Goal: Task Accomplishment & Management: Manage account settings

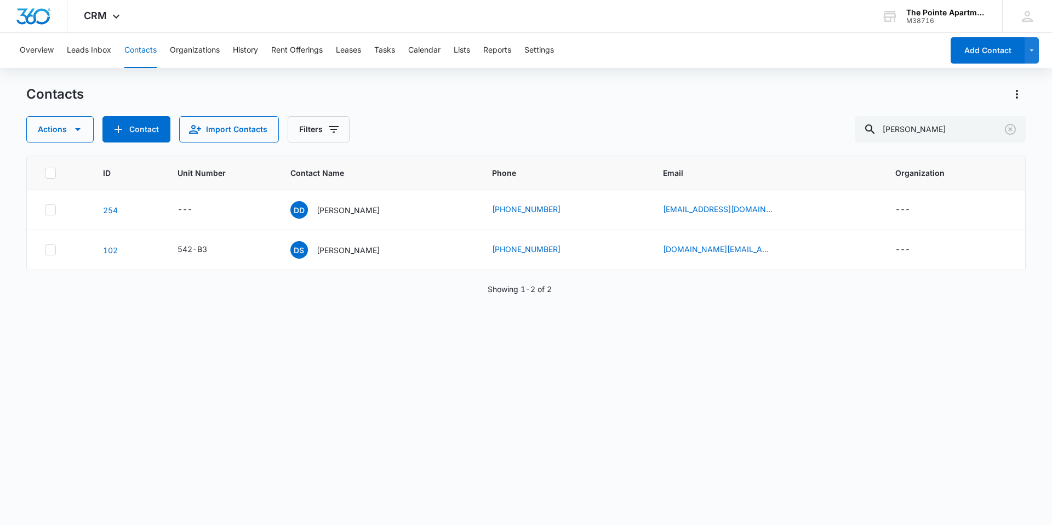
click at [133, 52] on button "Contacts" at bounding box center [140, 50] width 32 height 35
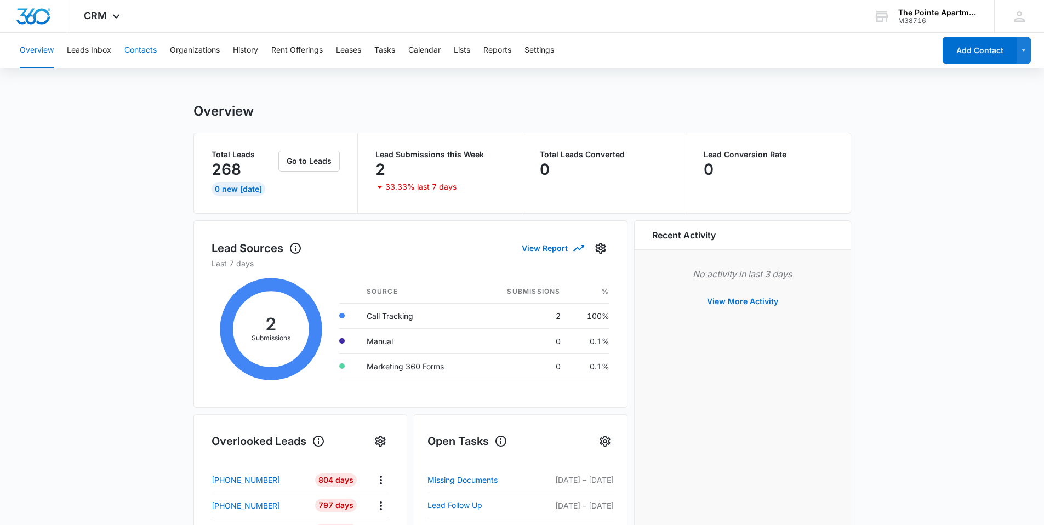
click at [135, 50] on button "Contacts" at bounding box center [140, 50] width 32 height 35
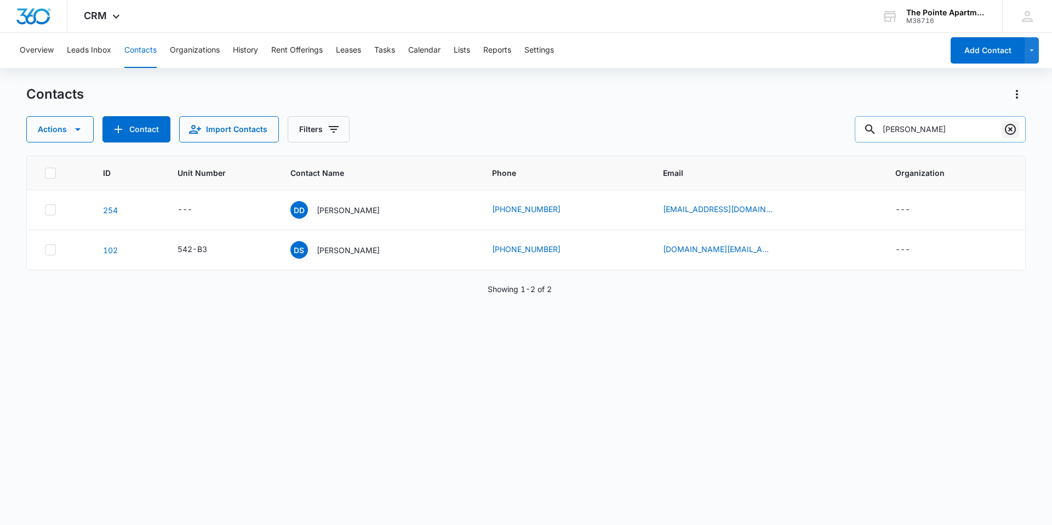
click at [1001, 125] on button "Clear" at bounding box center [1010, 130] width 18 height 18
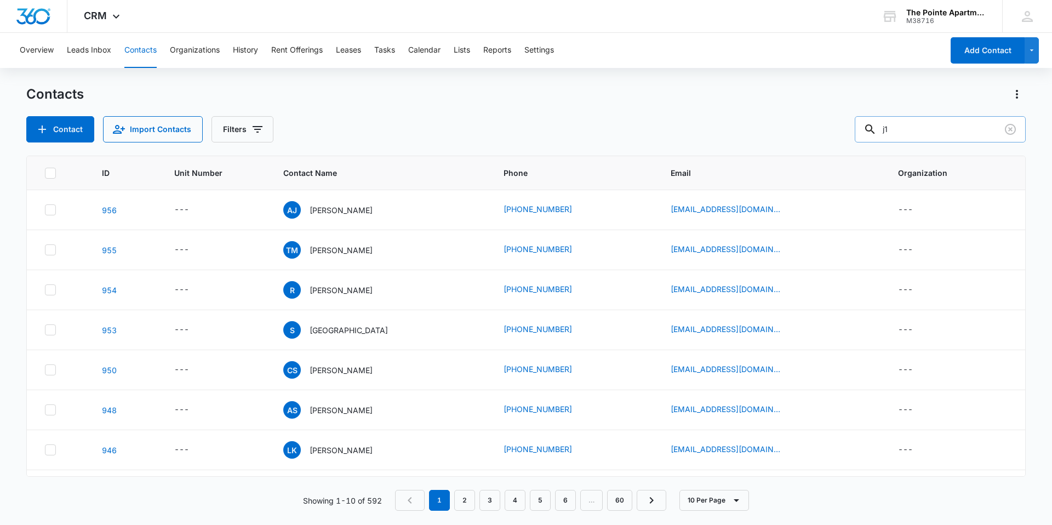
type input "j1"
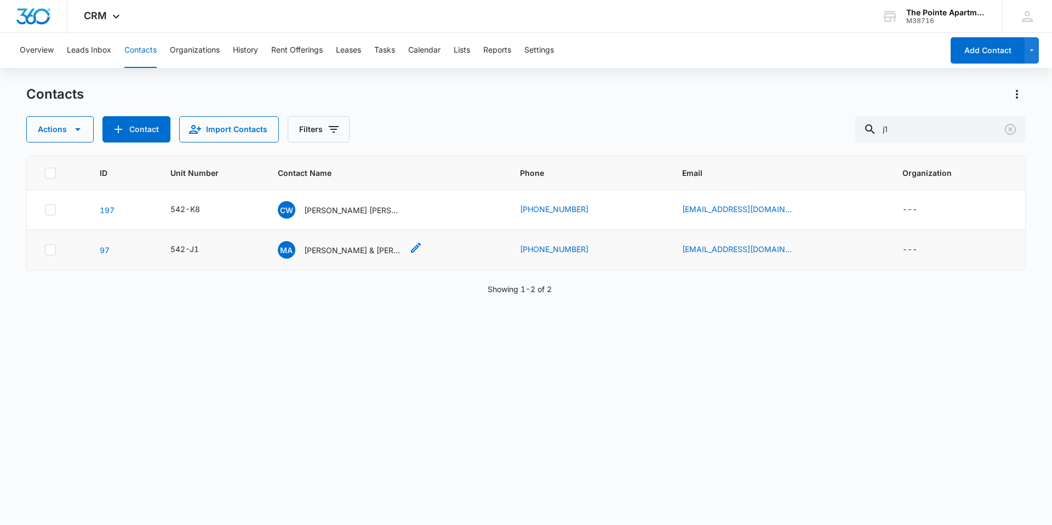
click at [342, 250] on p "[PERSON_NAME] & [PERSON_NAME]" at bounding box center [353, 250] width 99 height 12
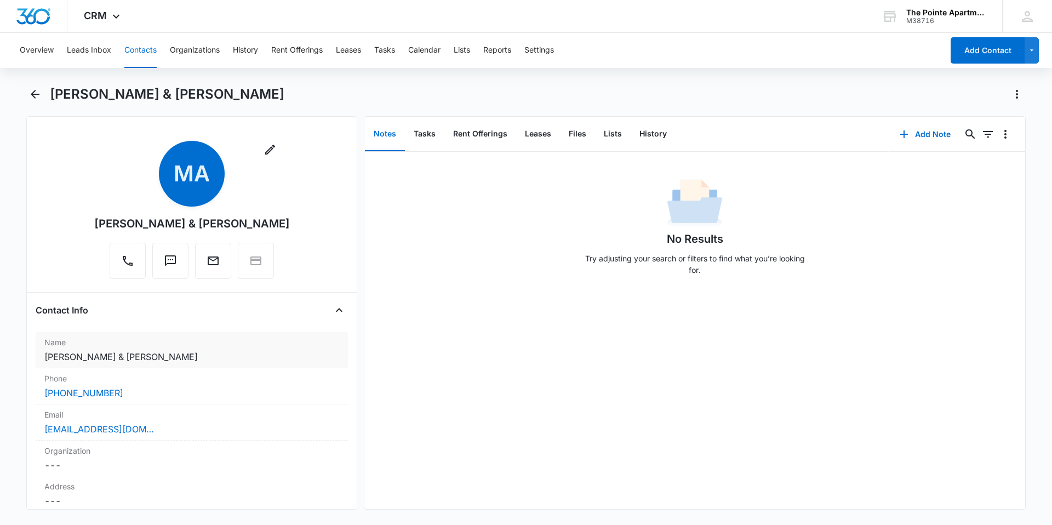
click at [94, 351] on dd "Cancel Save Changes [PERSON_NAME] & [PERSON_NAME]" at bounding box center [191, 356] width 295 height 13
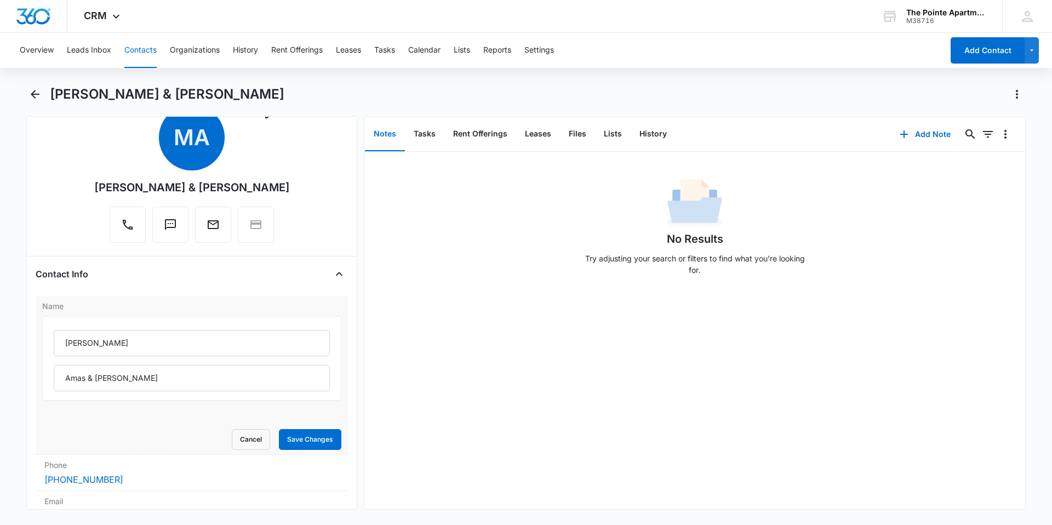
scroll to position [55, 0]
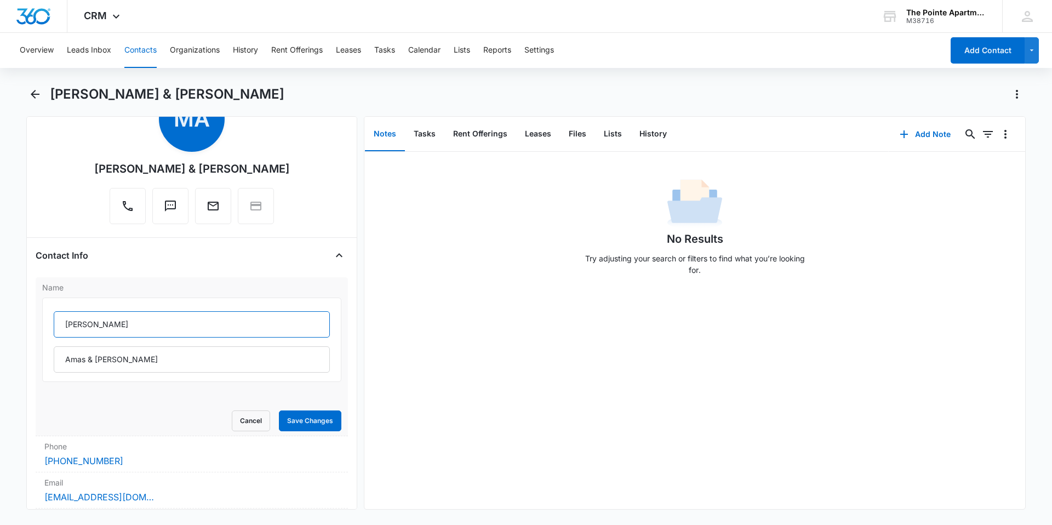
click at [64, 323] on input "[PERSON_NAME]" at bounding box center [192, 324] width 276 height 26
type input "(F) [PERSON_NAME]"
click at [281, 424] on button "Save Changes" at bounding box center [310, 420] width 62 height 21
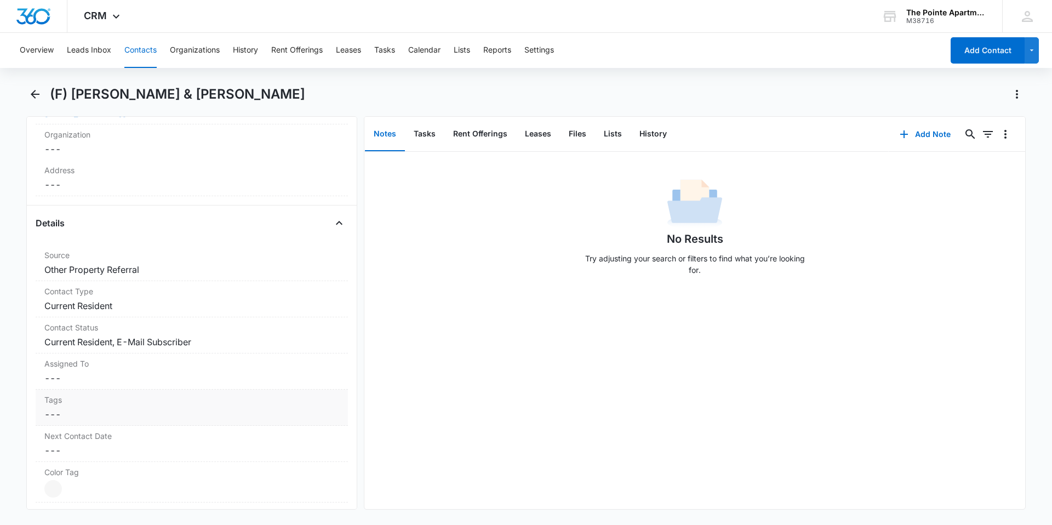
scroll to position [329, 0]
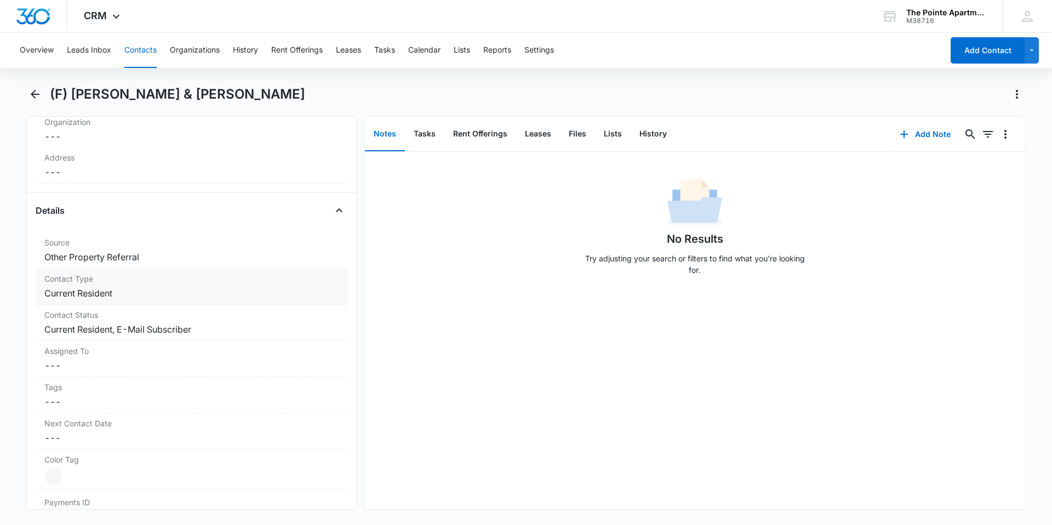
click at [116, 290] on dd "Cancel Save Changes Current Resident" at bounding box center [191, 293] width 295 height 13
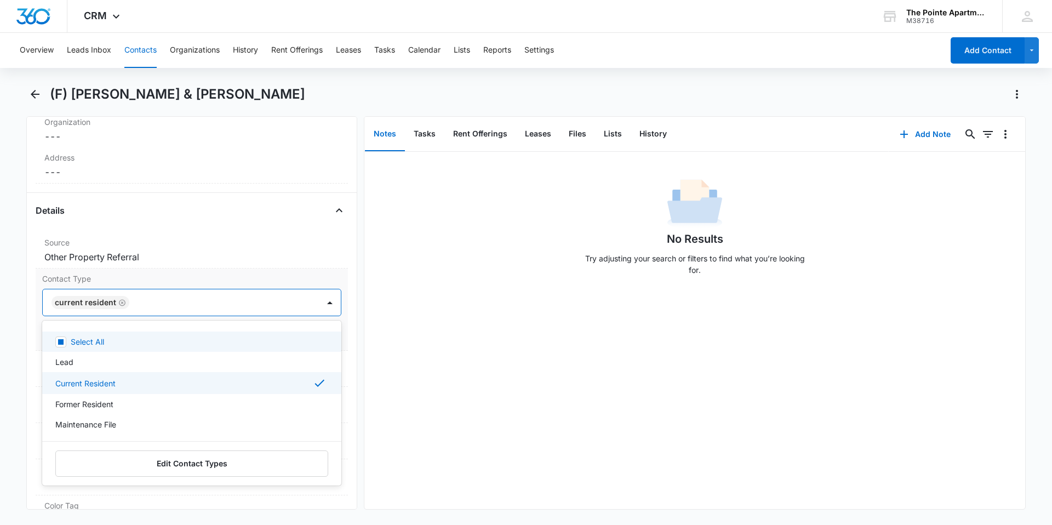
click at [260, 291] on div "Current Resident" at bounding box center [181, 302] width 276 height 26
click at [119, 304] on icon "Remove Current Resident" at bounding box center [122, 303] width 8 height 8
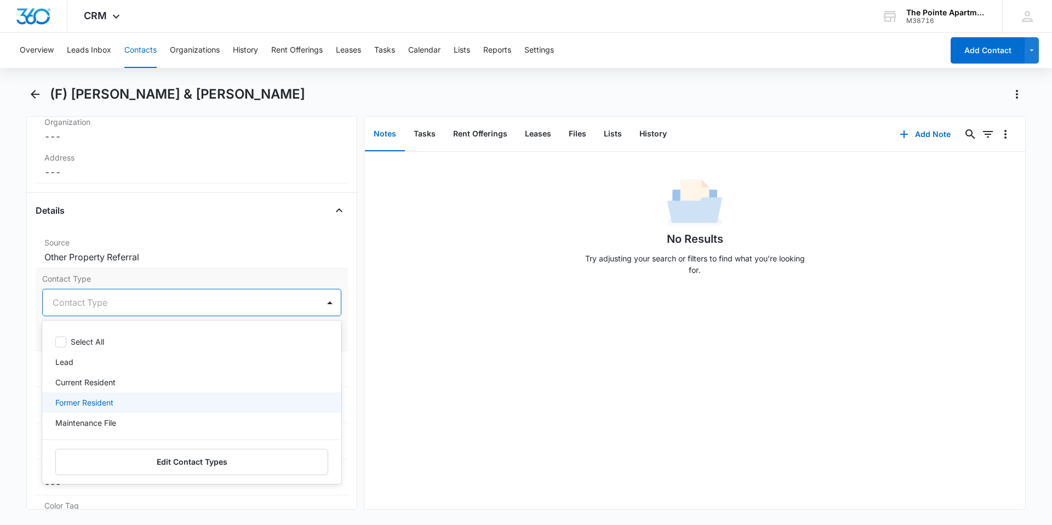
click at [113, 402] on p "Former Resident" at bounding box center [84, 403] width 58 height 12
drag, startPoint x: 301, startPoint y: 279, endPoint x: 298, endPoint y: 274, distance: 5.6
click at [301, 278] on label "Contact Type" at bounding box center [191, 279] width 299 height 12
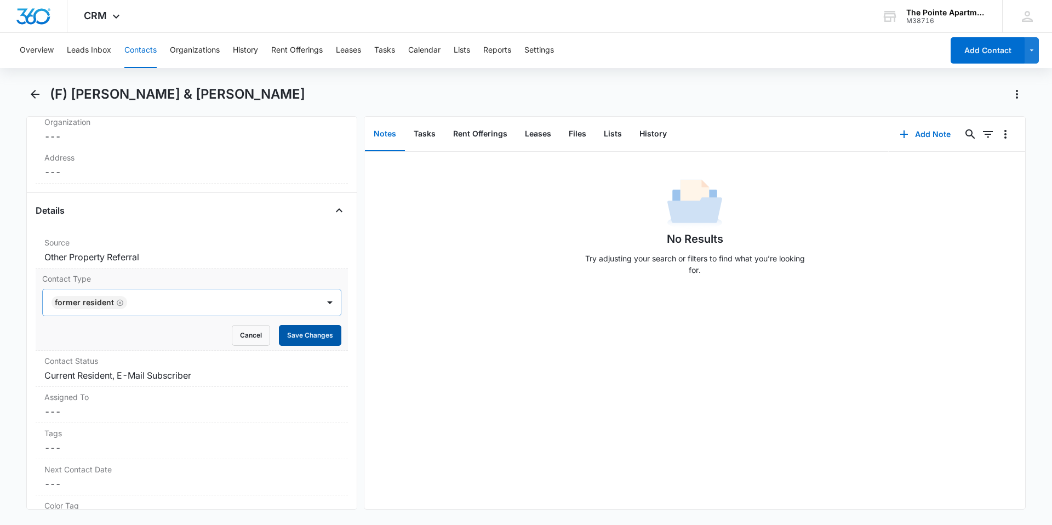
click at [302, 338] on button "Save Changes" at bounding box center [310, 335] width 62 height 21
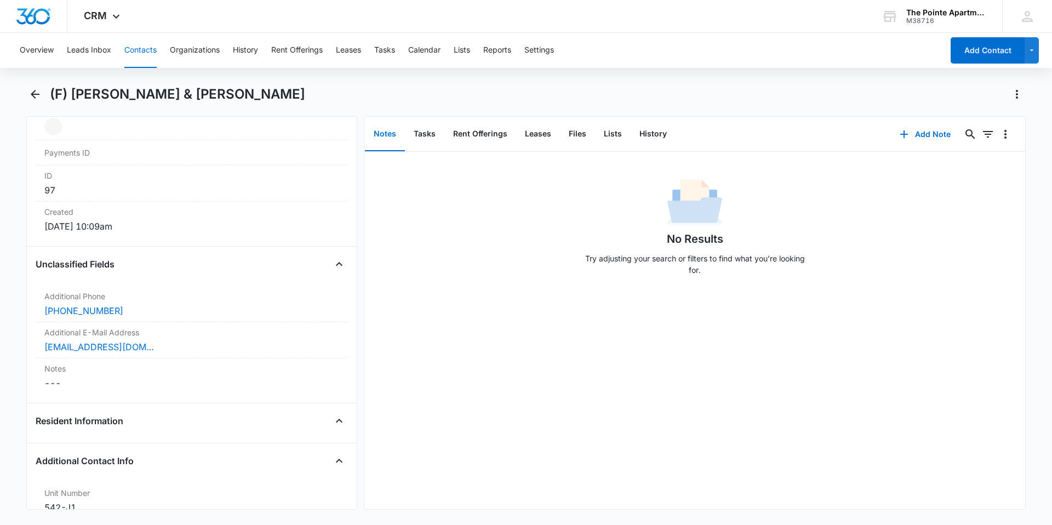
scroll to position [767, 0]
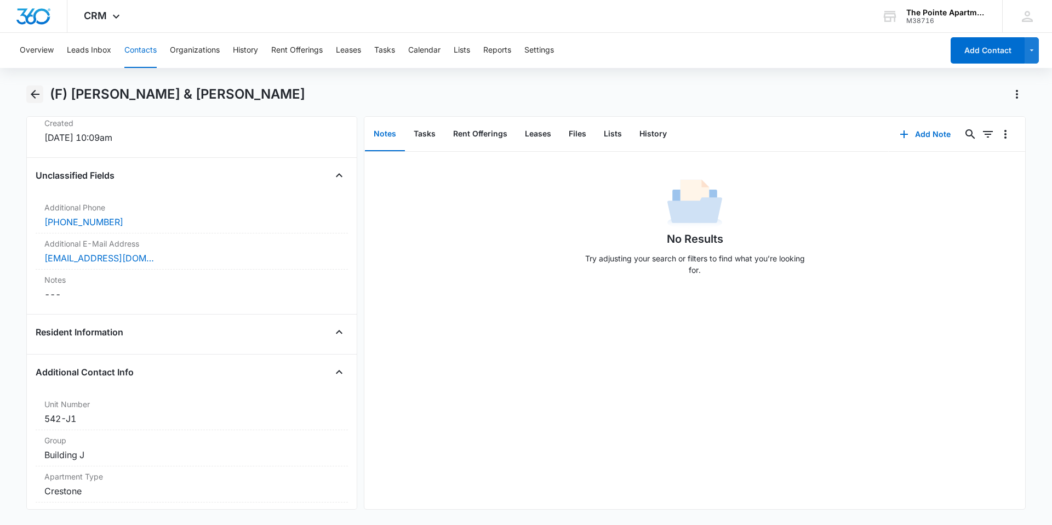
click at [34, 89] on icon "Back" at bounding box center [34, 94] width 13 height 13
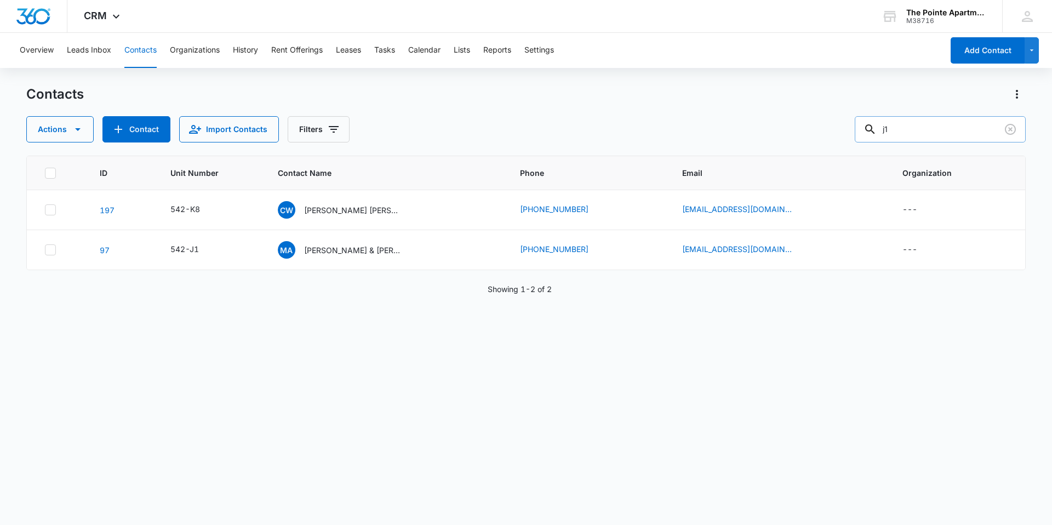
click at [976, 133] on input "j1" at bounding box center [940, 129] width 171 height 26
type input "j"
type input "e1"
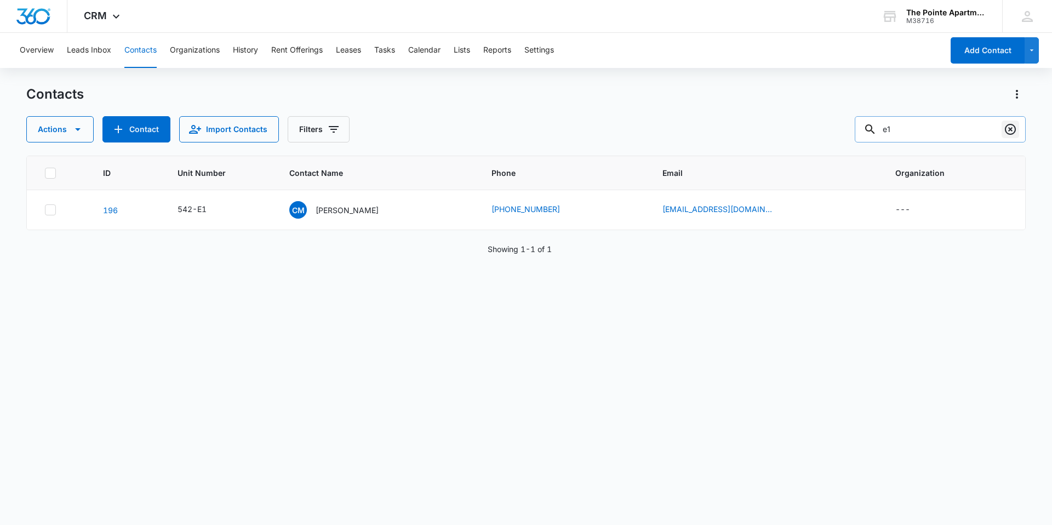
click at [1010, 129] on icon "Clear" at bounding box center [1010, 129] width 11 height 11
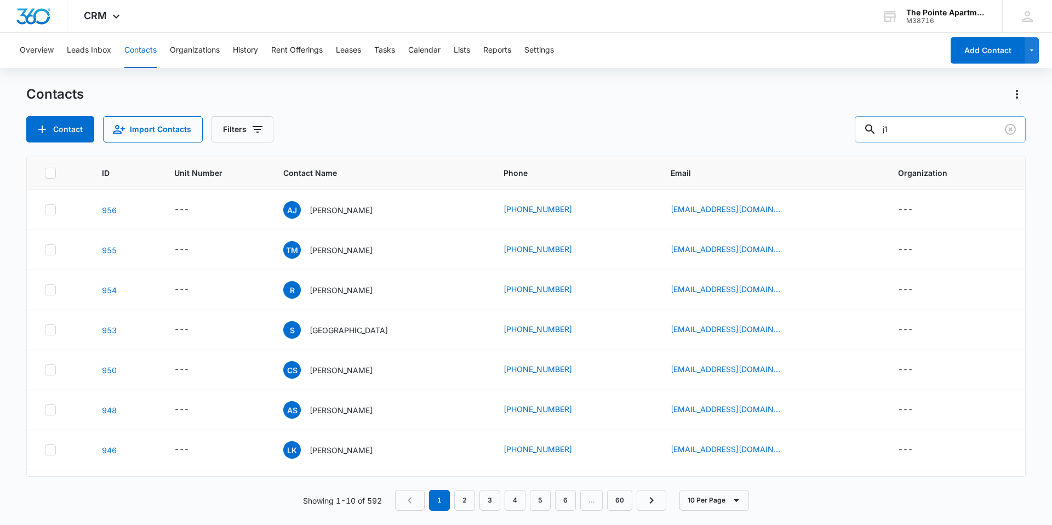
type input "j1"
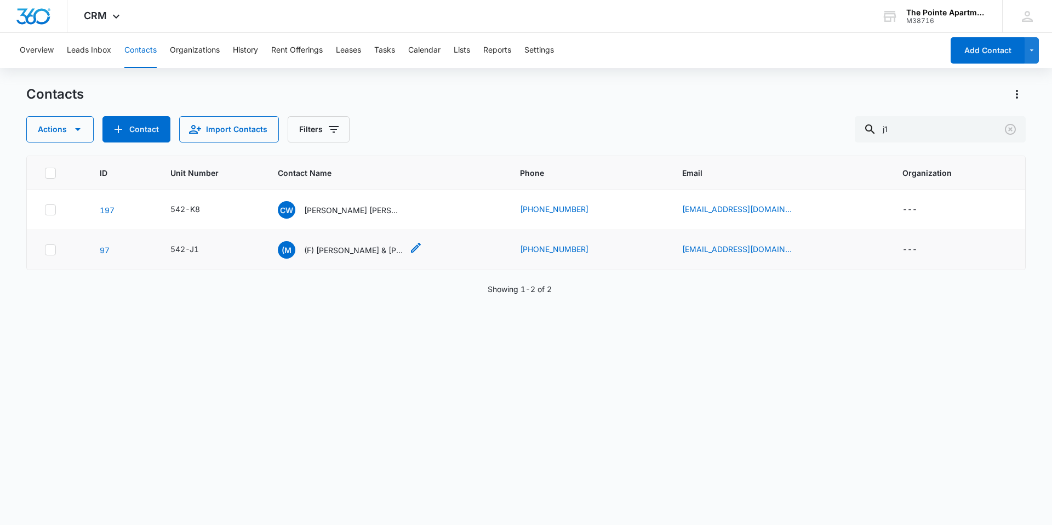
click at [360, 250] on p "(F) [PERSON_NAME] & [PERSON_NAME]" at bounding box center [353, 250] width 99 height 12
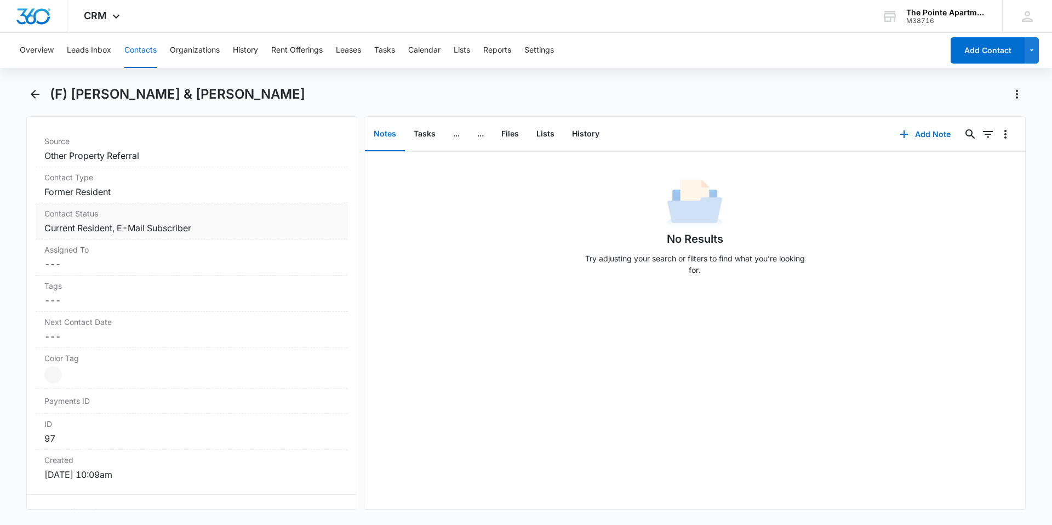
scroll to position [438, 0]
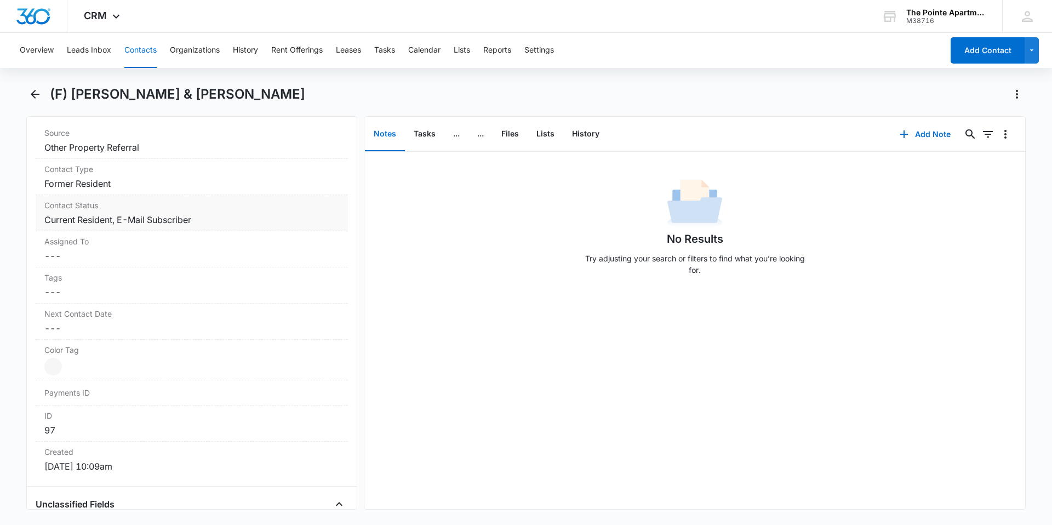
click at [244, 209] on label "Contact Status" at bounding box center [191, 205] width 295 height 12
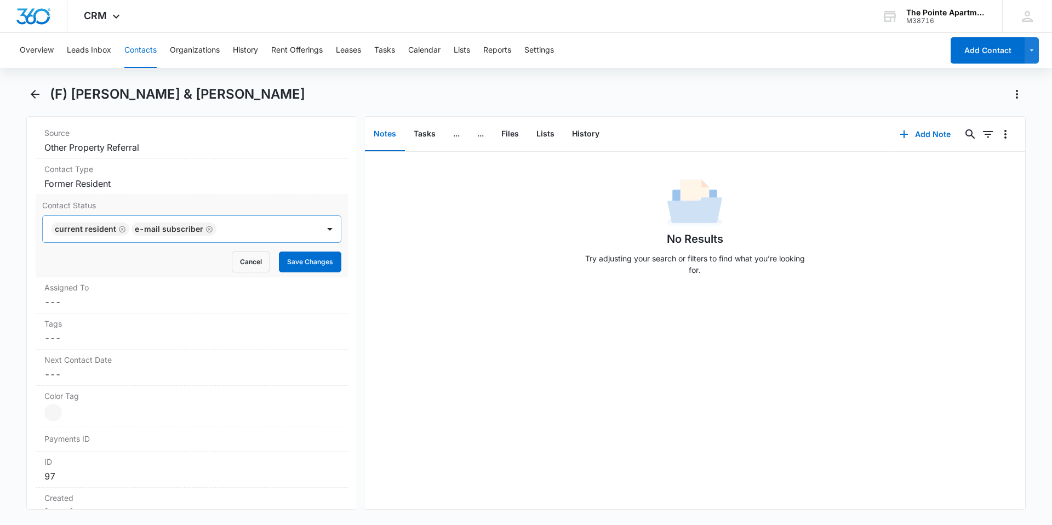
click at [205, 229] on icon "Remove E-Mail Subscriber" at bounding box center [209, 229] width 8 height 8
click at [119, 229] on icon "Remove Current Resident" at bounding box center [122, 229] width 8 height 8
click at [194, 231] on div at bounding box center [179, 228] width 252 height 15
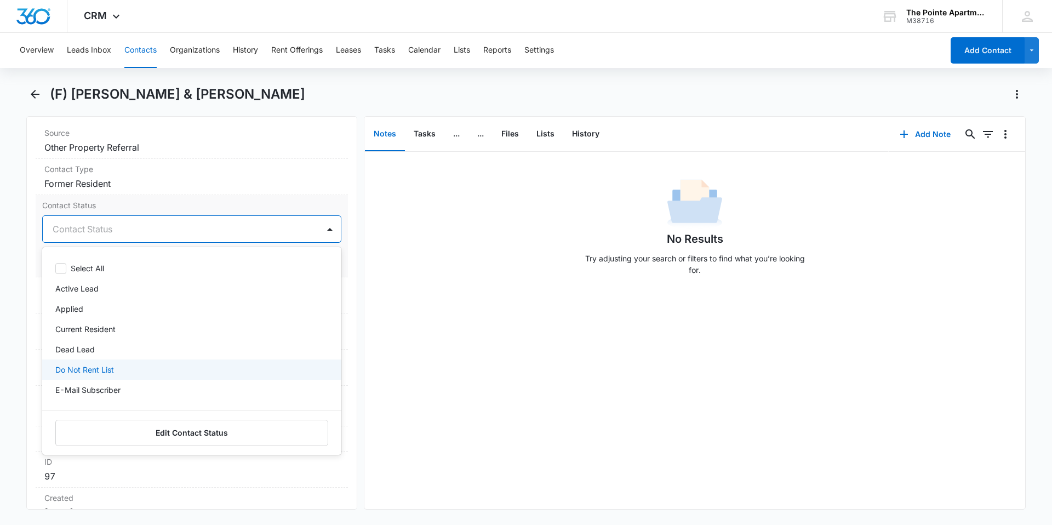
scroll to position [57, 0]
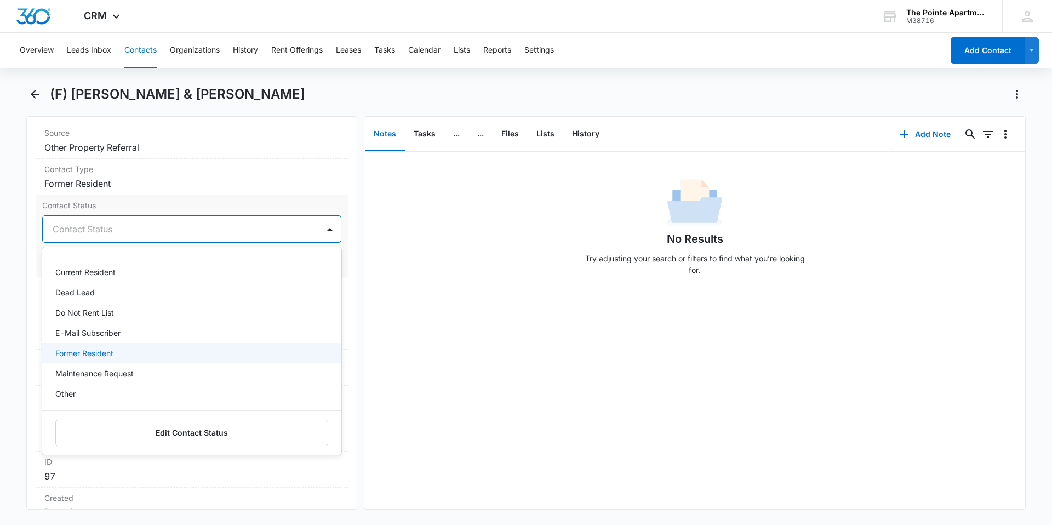
click at [113, 352] on p "Former Resident" at bounding box center [84, 353] width 58 height 12
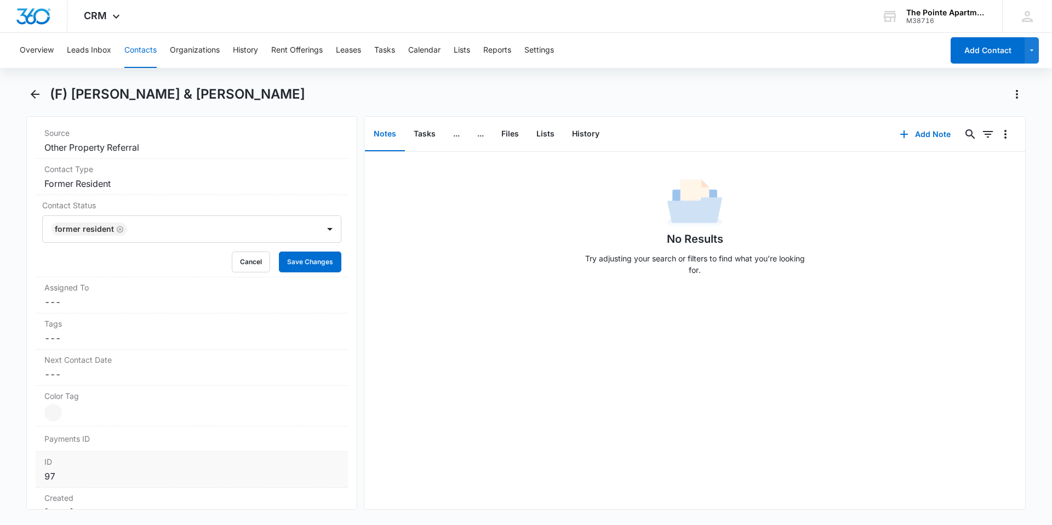
click at [276, 472] on dd "97" at bounding box center [191, 476] width 295 height 13
click at [294, 261] on button "Save Changes" at bounding box center [310, 261] width 62 height 21
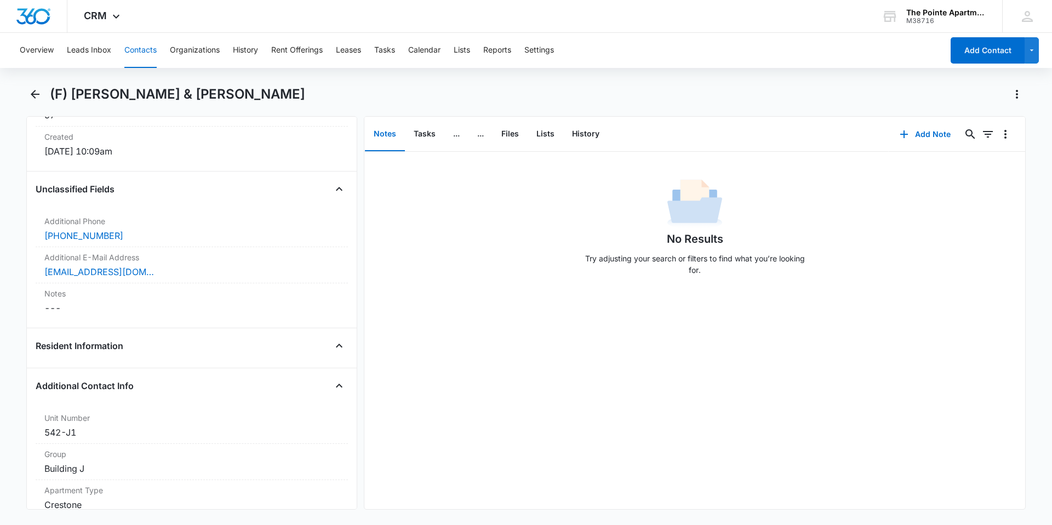
scroll to position [767, 0]
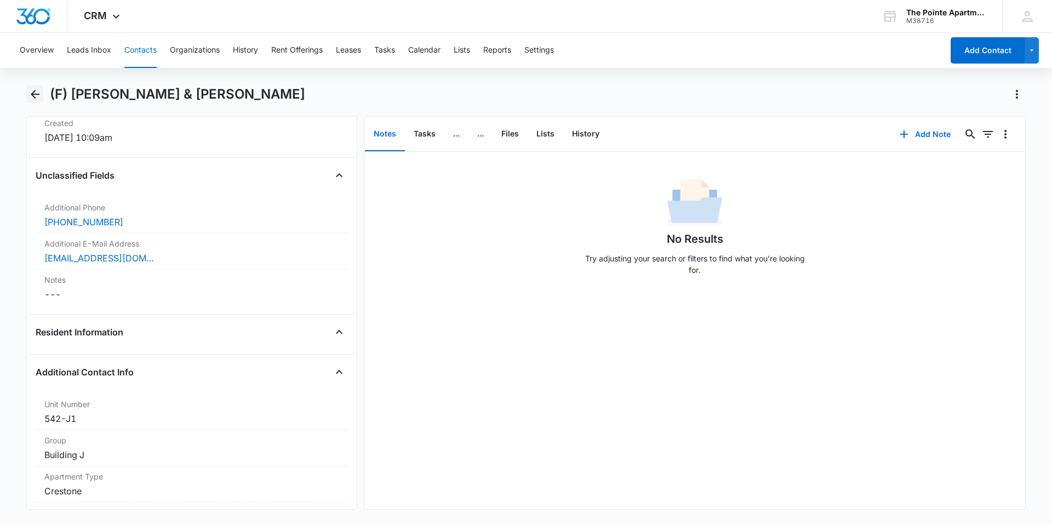
click at [40, 95] on icon "Back" at bounding box center [34, 94] width 13 height 13
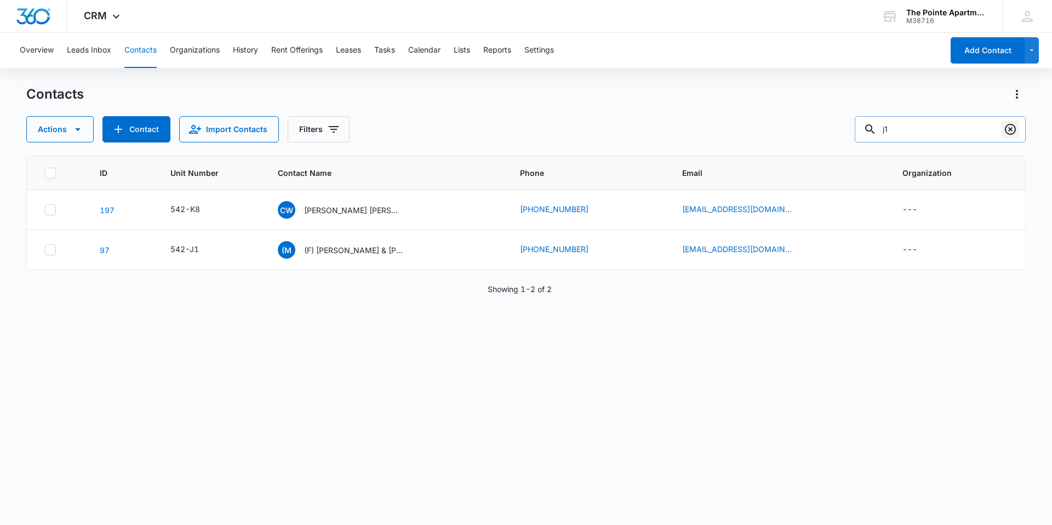
click at [1007, 132] on icon "Clear" at bounding box center [1010, 129] width 13 height 13
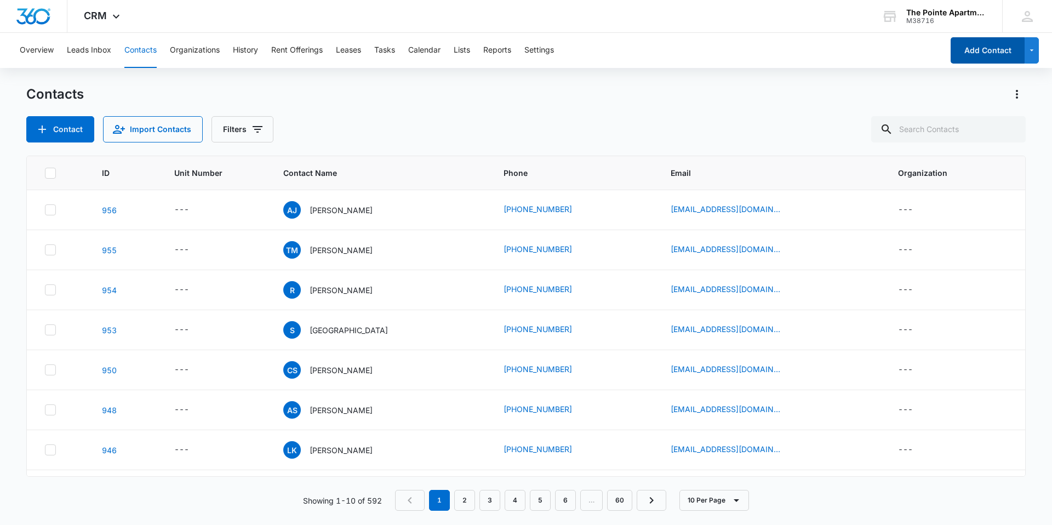
click at [980, 48] on button "Add Contact" at bounding box center [988, 50] width 74 height 26
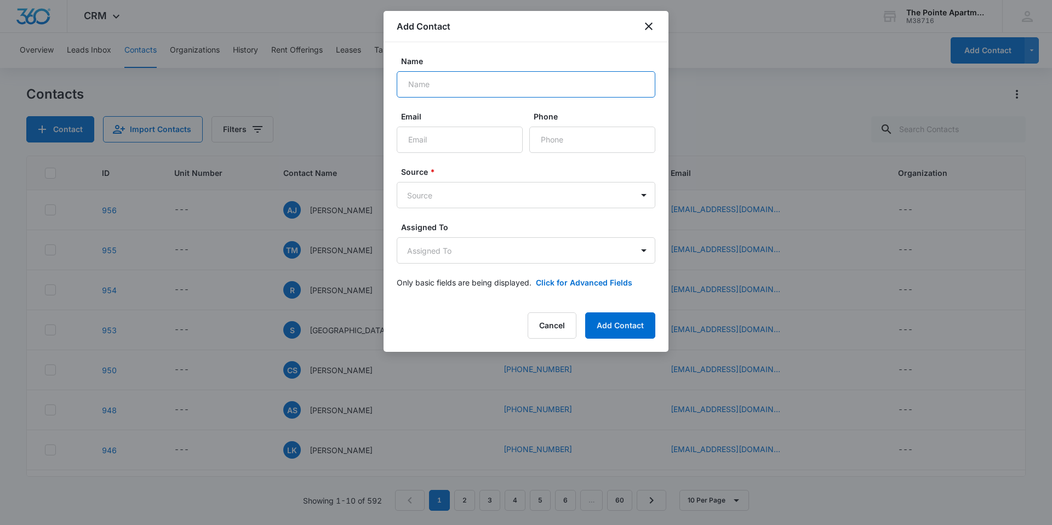
click at [468, 80] on input "Name" at bounding box center [526, 84] width 259 height 26
type input "[PERSON_NAME]"
click at [457, 129] on input "Email" at bounding box center [460, 140] width 126 height 26
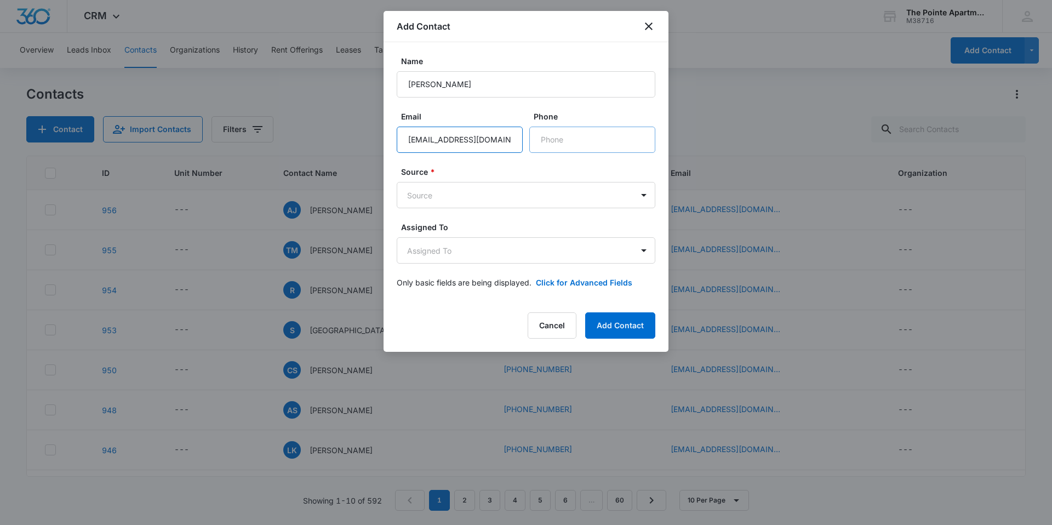
type input "[EMAIL_ADDRESS][DOMAIN_NAME]"
click at [611, 138] on input "Phone" at bounding box center [592, 140] width 126 height 26
type input "[PHONE_NUMBER]"
click at [519, 207] on body "CRM Apps Reputation Websites Forms CRM Email Social Shop Payments POS Content A…" at bounding box center [526, 262] width 1052 height 525
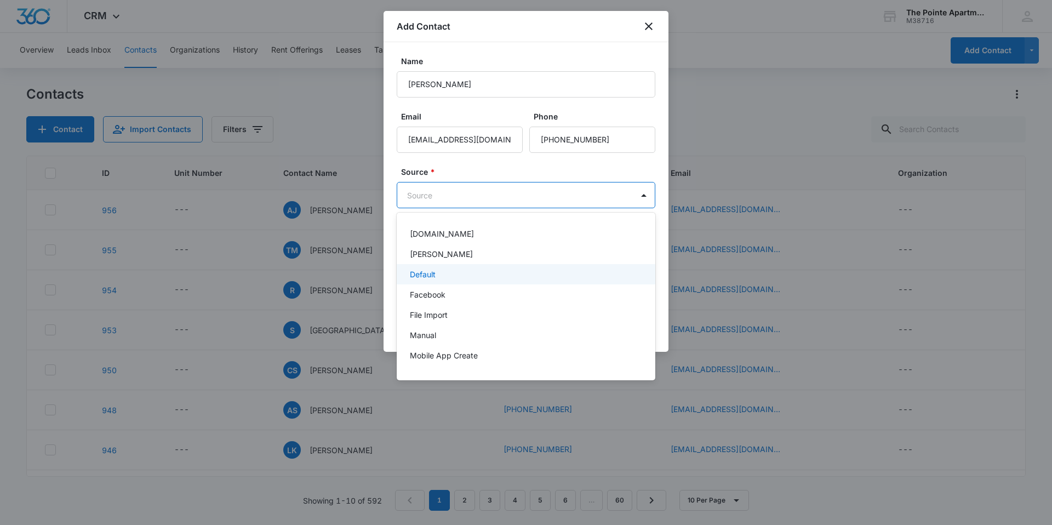
scroll to position [55, 0]
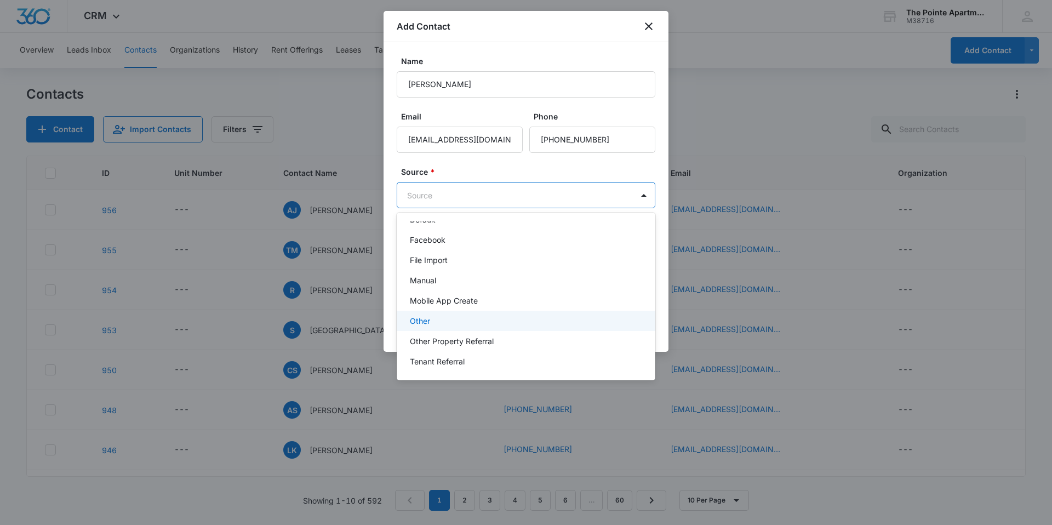
click at [476, 318] on div "Other" at bounding box center [525, 321] width 230 height 12
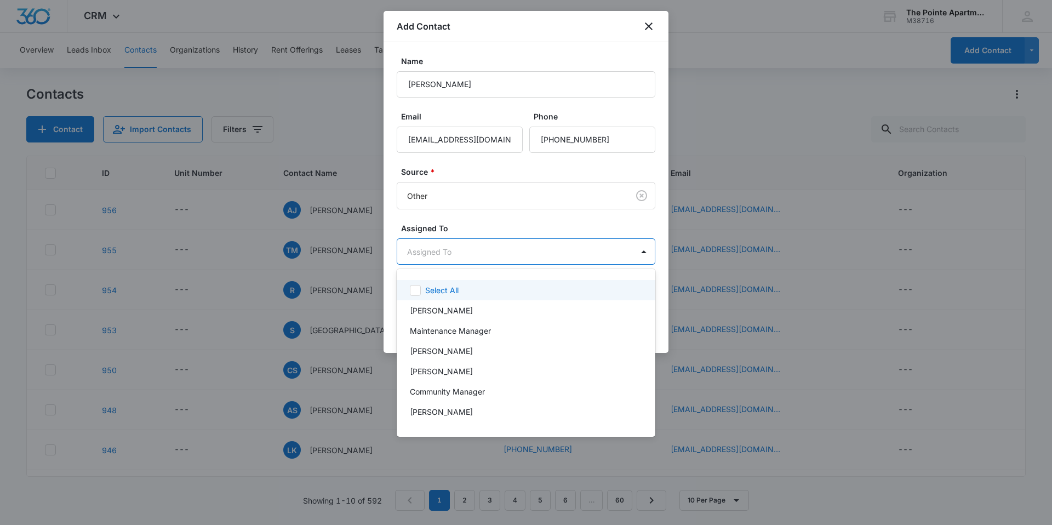
click at [463, 245] on body "CRM Apps Reputation Websites Forms CRM Email Social Shop Payments POS Content A…" at bounding box center [526, 262] width 1052 height 525
click at [470, 232] on div at bounding box center [526, 262] width 1052 height 525
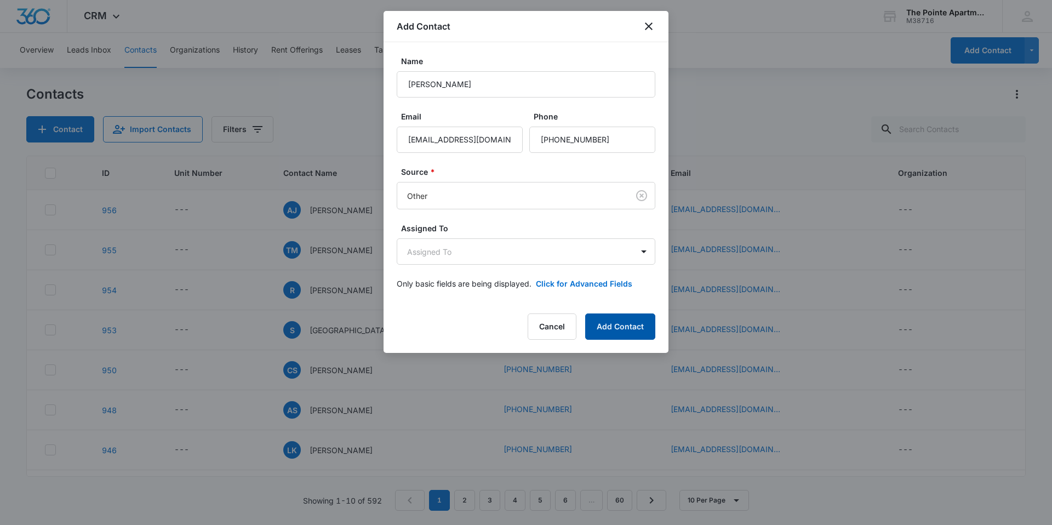
click at [616, 327] on button "Add Contact" at bounding box center [620, 326] width 70 height 26
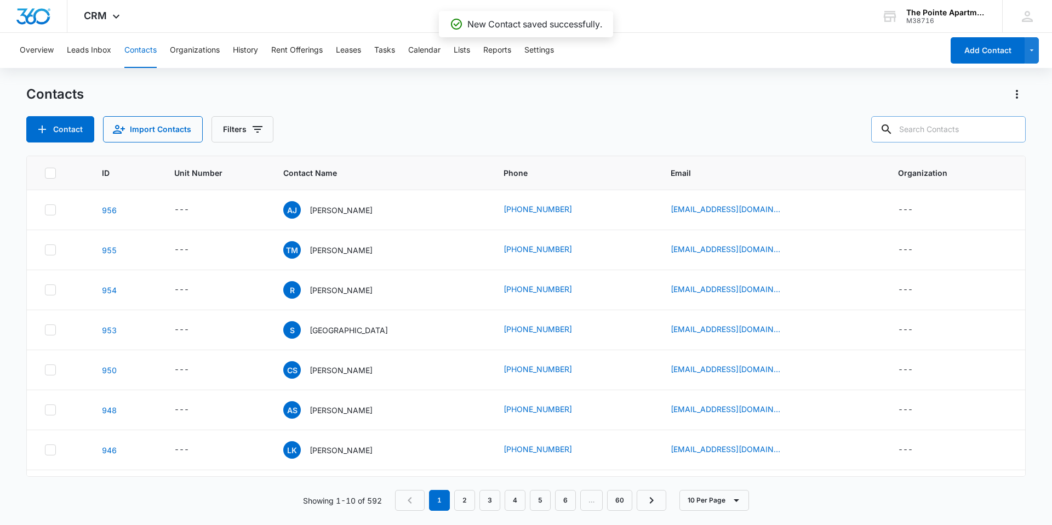
click at [893, 129] on icon at bounding box center [886, 129] width 13 height 13
click at [944, 134] on input "text" at bounding box center [948, 129] width 154 height 26
type input "j1"
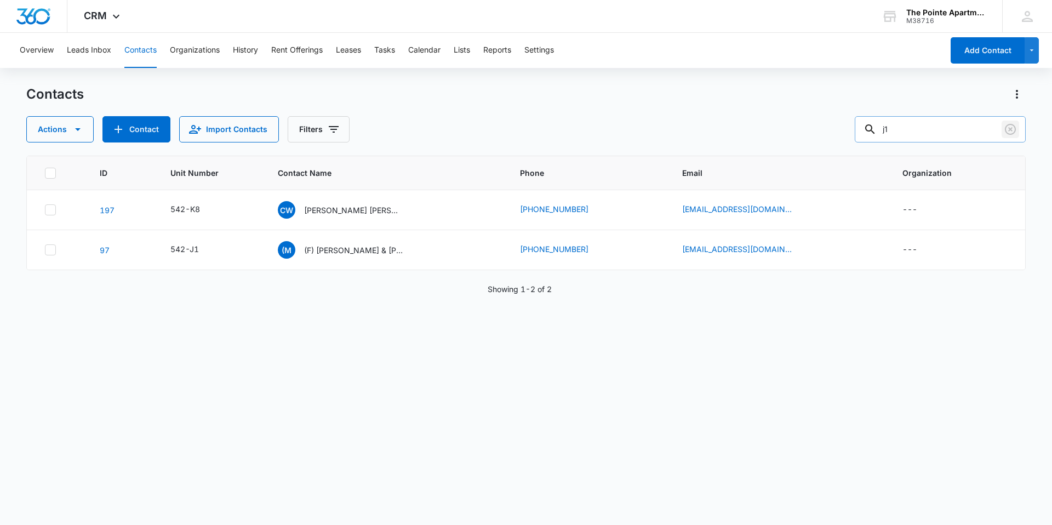
click at [1011, 129] on icon "Clear" at bounding box center [1010, 129] width 11 height 11
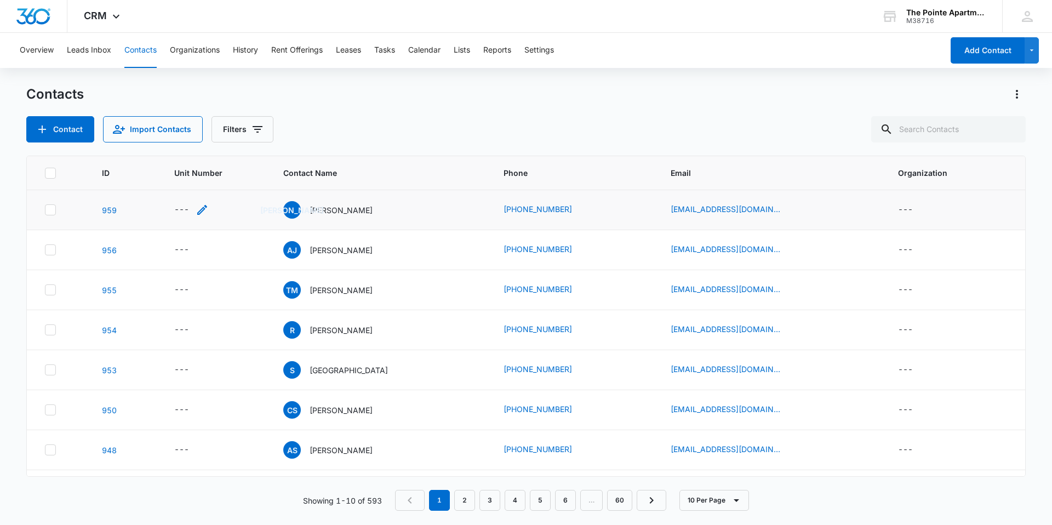
click at [177, 211] on div "---" at bounding box center [181, 209] width 15 height 13
click at [178, 139] on input "Unit Number" at bounding box center [196, 140] width 138 height 26
click at [141, 138] on input "j1" at bounding box center [196, 140] width 138 height 26
type input "542-J1"
click at [237, 174] on button "Save" at bounding box center [248, 174] width 32 height 21
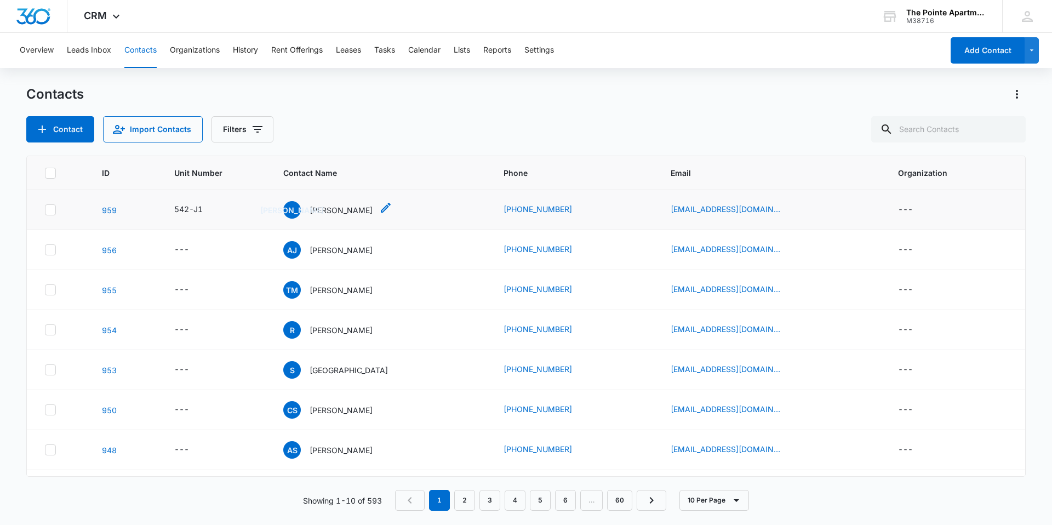
click at [319, 210] on p "[PERSON_NAME]" at bounding box center [341, 210] width 63 height 12
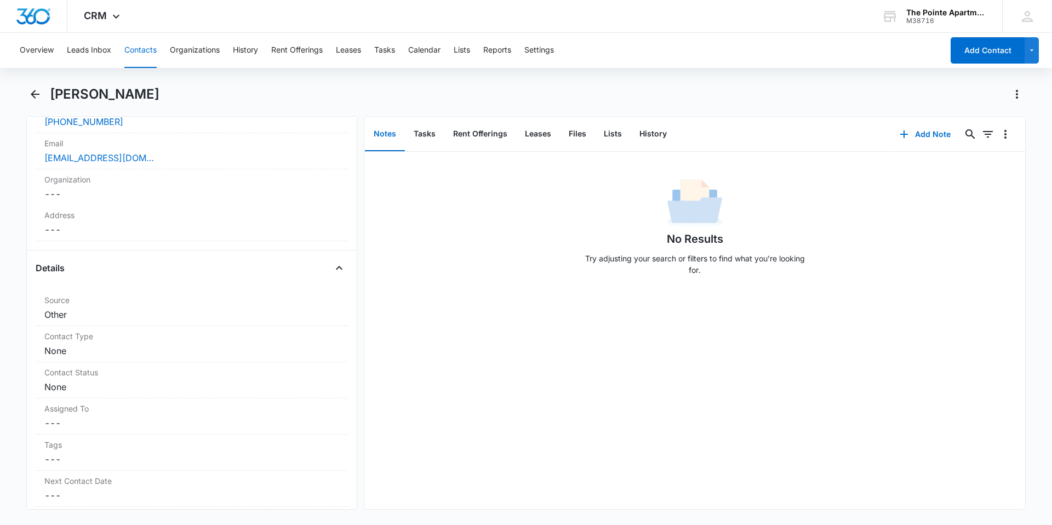
scroll to position [274, 0]
click at [90, 348] on dd "Cancel Save Changes None" at bounding box center [191, 347] width 295 height 13
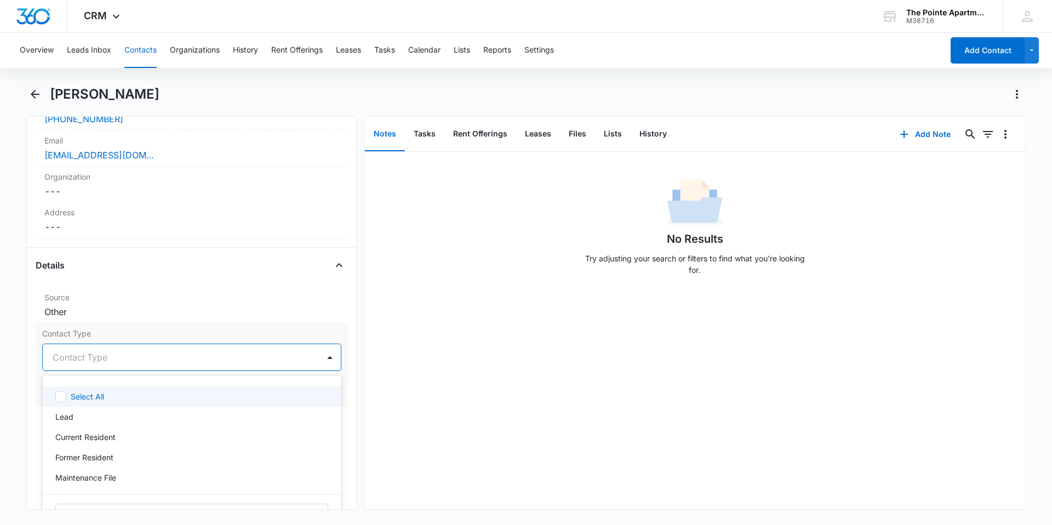
click at [119, 353] on div at bounding box center [179, 357] width 252 height 15
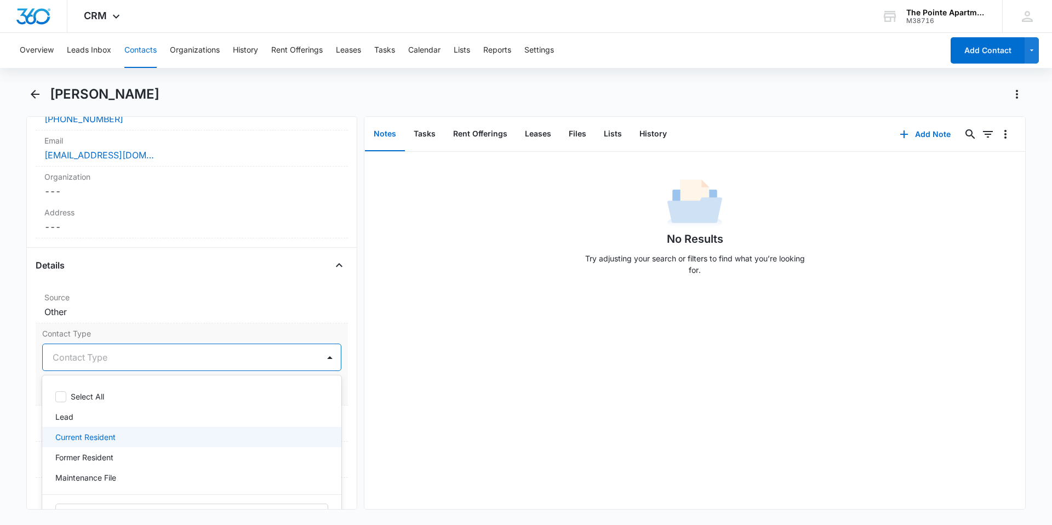
click at [97, 442] on p "Current Resident" at bounding box center [85, 437] width 60 height 12
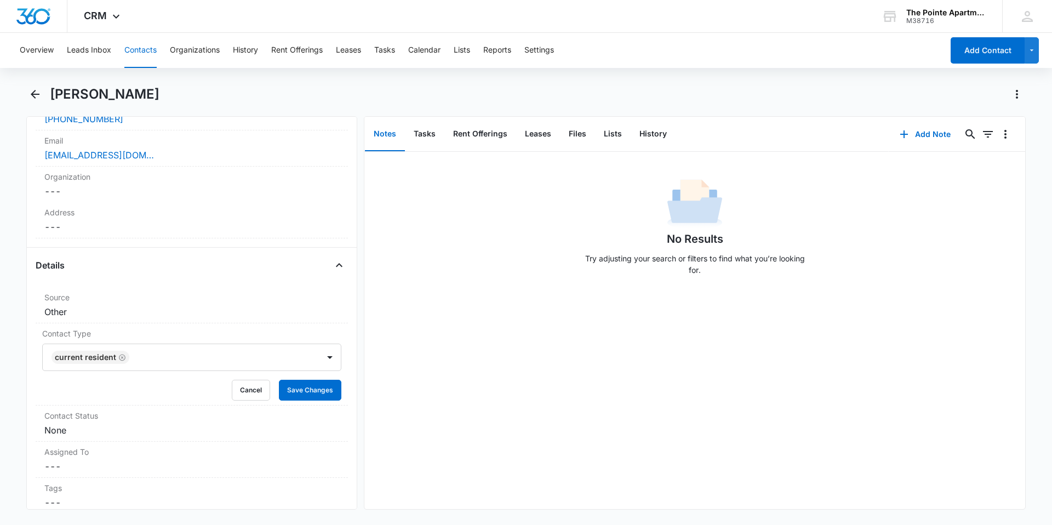
click at [372, 344] on div "No Results Try adjusting your search or filters to find what you’re looking for." at bounding box center [694, 330] width 661 height 357
click at [301, 386] on button "Save Changes" at bounding box center [310, 390] width 62 height 21
click at [89, 427] on dd "Cancel Save Changes None" at bounding box center [191, 429] width 295 height 13
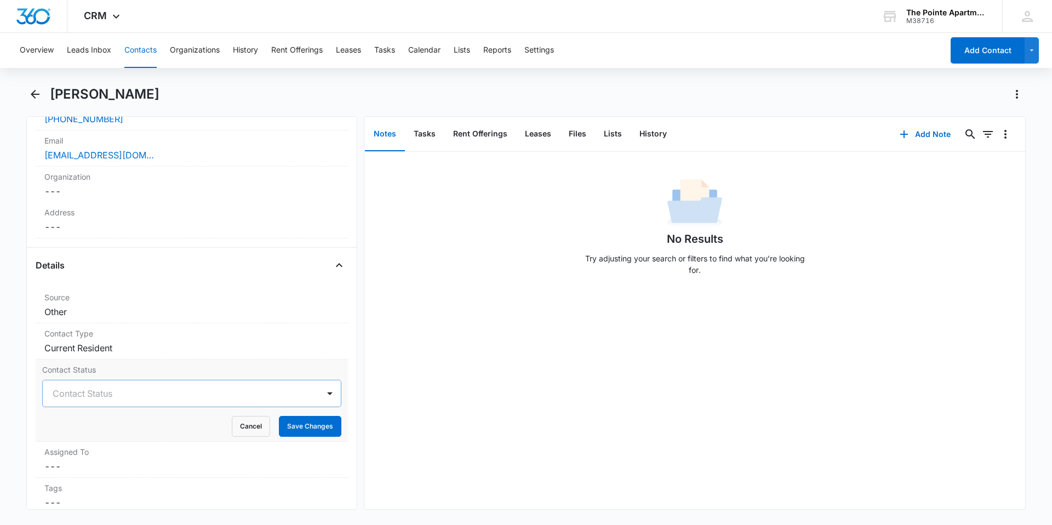
click at [107, 393] on div at bounding box center [179, 393] width 252 height 15
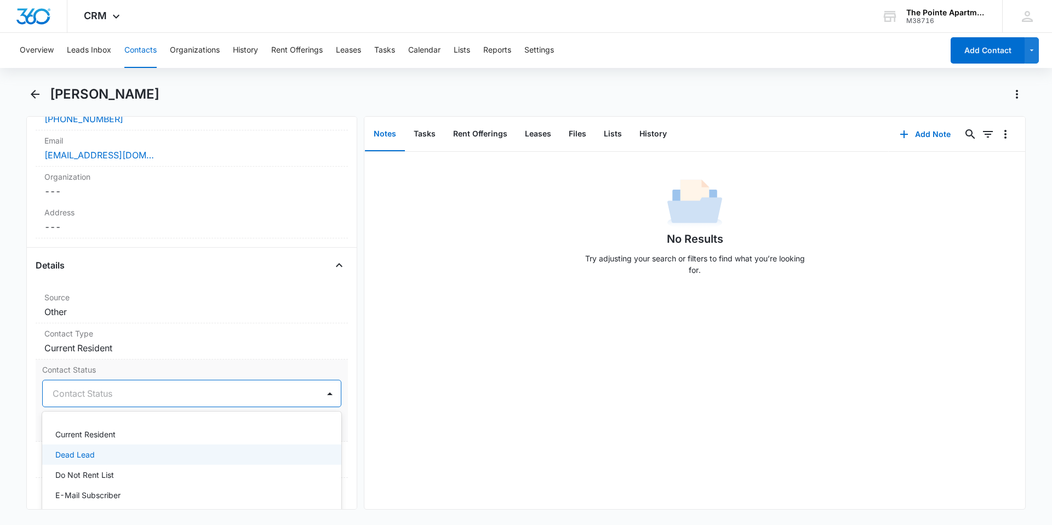
scroll to position [43, 0]
click at [95, 455] on p "Current Resident" at bounding box center [85, 450] width 60 height 12
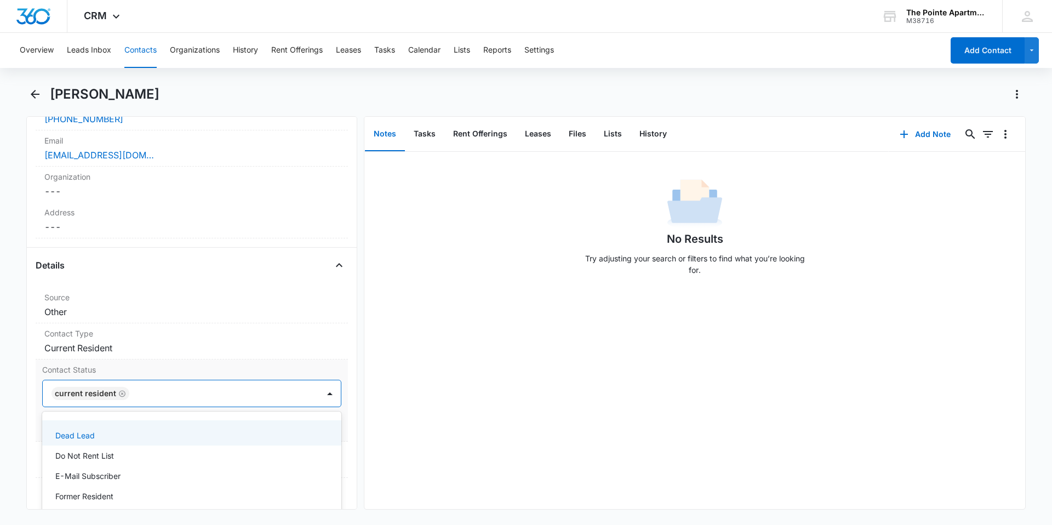
scroll to position [98, 0]
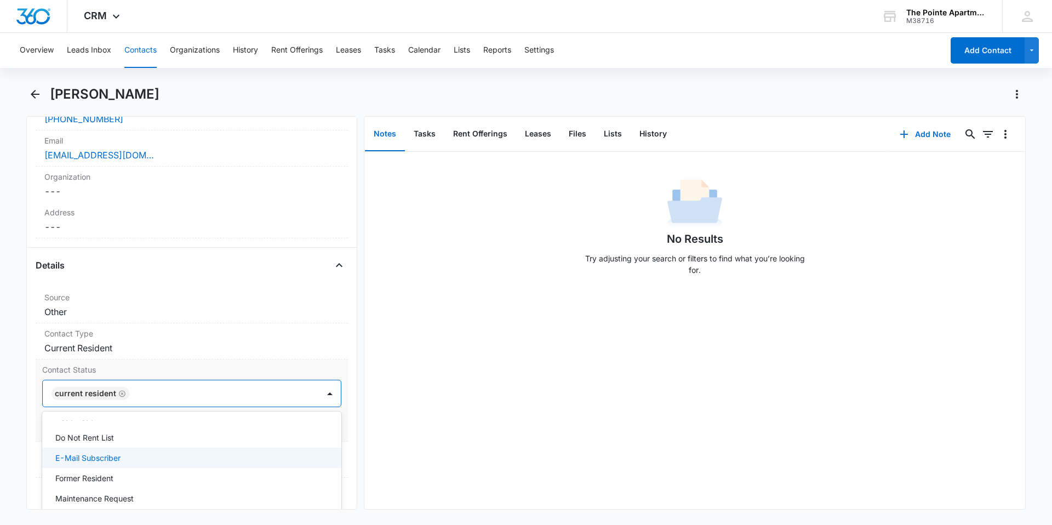
click at [107, 463] on p "E-Mail Subscriber" at bounding box center [87, 458] width 65 height 12
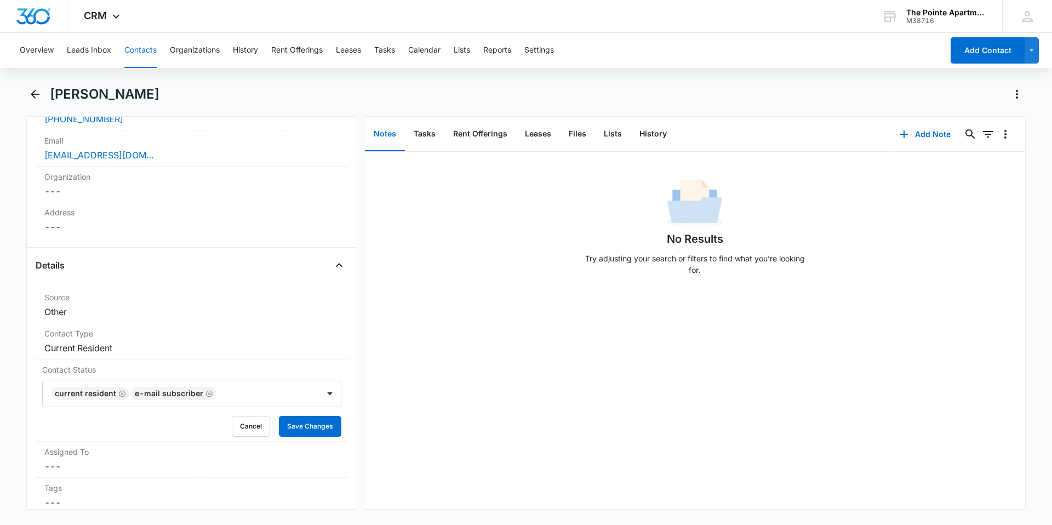
click at [409, 379] on div "No Results Try adjusting your search or filters to find what you’re looking for." at bounding box center [694, 330] width 661 height 357
click at [304, 426] on button "Save Changes" at bounding box center [310, 426] width 62 height 21
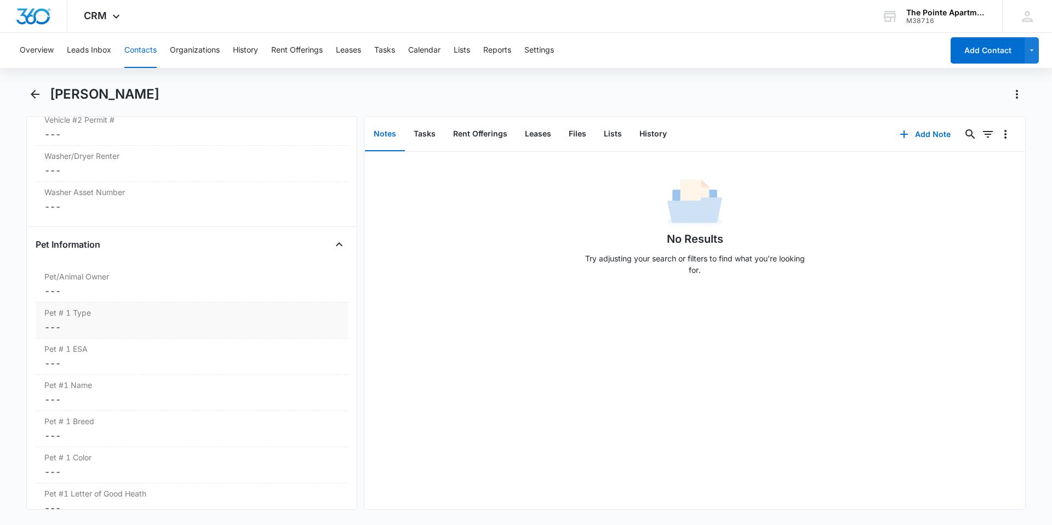
scroll to position [1309, 0]
click at [66, 279] on div "Pet/Animal Owner Cancel Save Changes ---" at bounding box center [192, 280] width 312 height 36
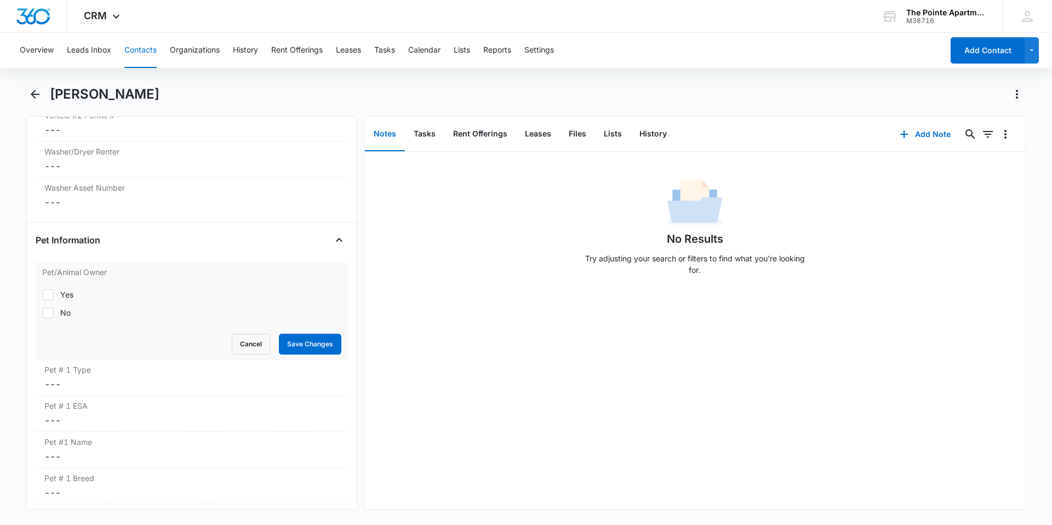
drag, startPoint x: 54, startPoint y: 291, endPoint x: 108, endPoint y: 306, distance: 55.8
click at [54, 291] on label "Yes" at bounding box center [191, 295] width 299 height 12
click at [43, 294] on input "Yes" at bounding box center [42, 294] width 1 height 1
checkbox input "true"
click at [316, 342] on button "Save Changes" at bounding box center [310, 344] width 62 height 21
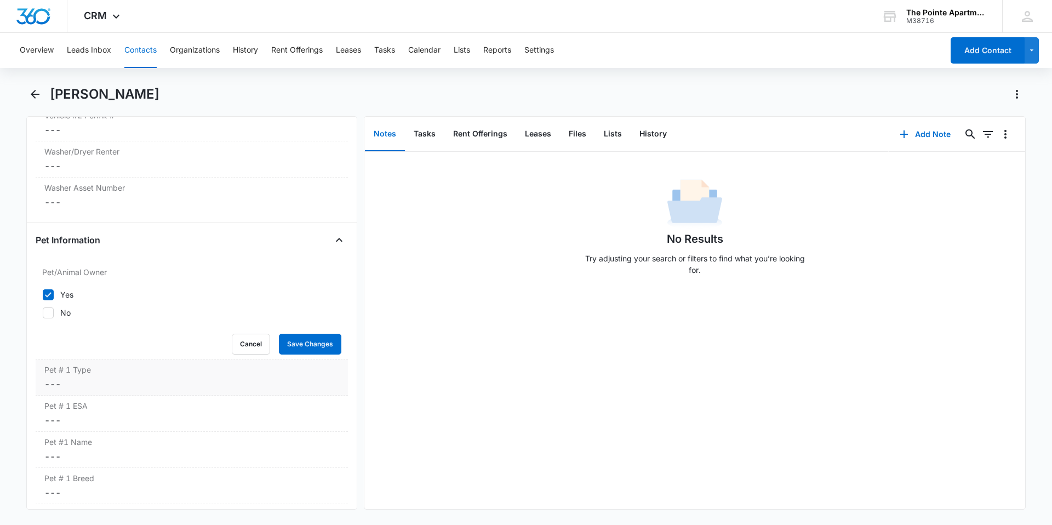
click at [102, 388] on dd "Cancel Save Changes ---" at bounding box center [191, 383] width 295 height 13
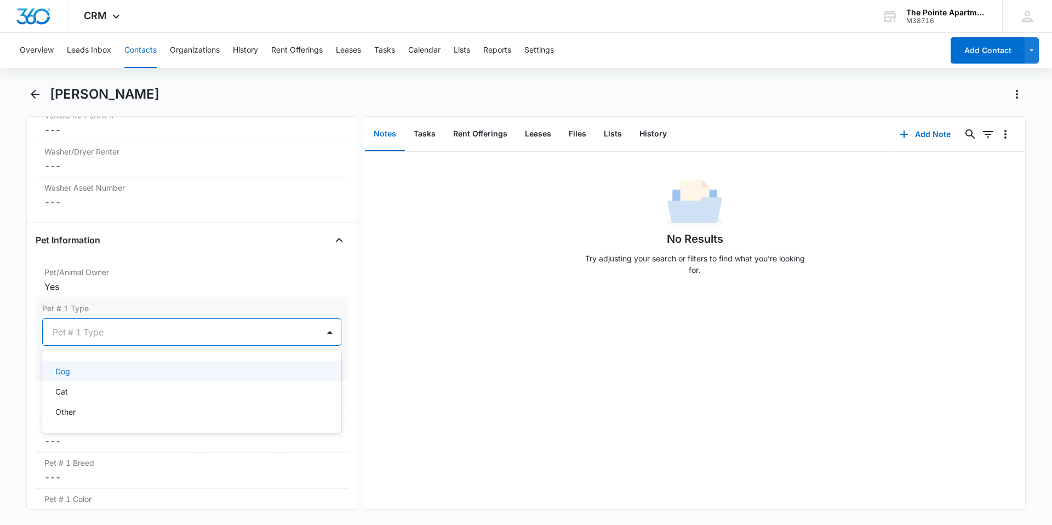
click at [127, 332] on div at bounding box center [179, 331] width 252 height 15
click at [109, 377] on div "Dog" at bounding box center [191, 371] width 299 height 20
click at [307, 364] on button "Save Changes" at bounding box center [310, 364] width 62 height 21
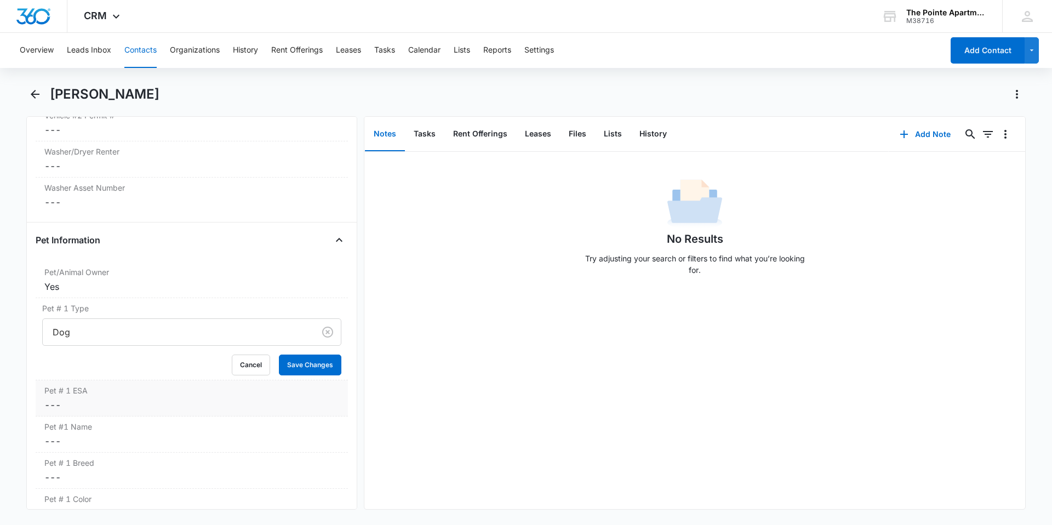
click at [96, 405] on dd "Cancel Save Changes ---" at bounding box center [191, 404] width 295 height 13
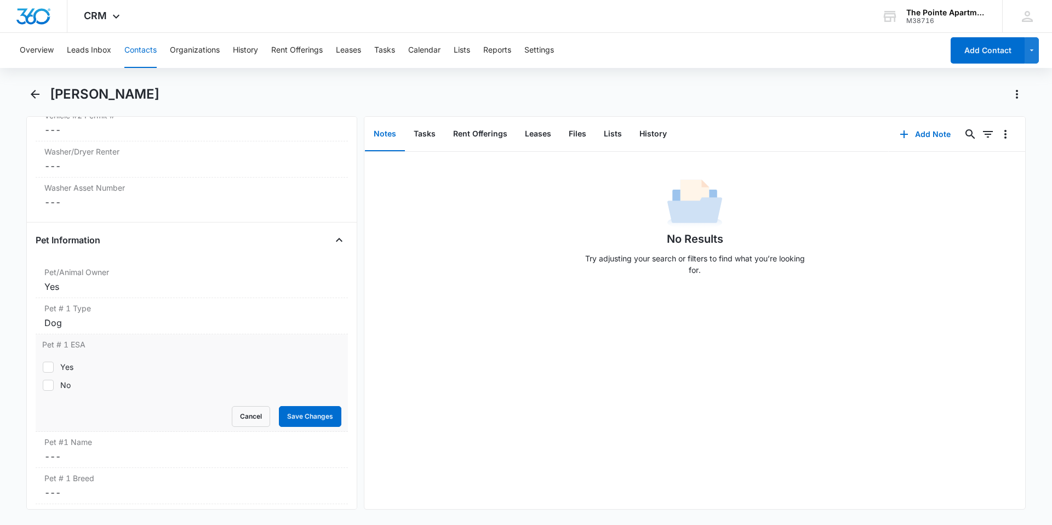
click at [72, 371] on div "Yes" at bounding box center [66, 367] width 13 height 12
click at [43, 367] on input "Yes" at bounding box center [42, 367] width 1 height 1
checkbox input "true"
click at [287, 416] on button "Save Changes" at bounding box center [310, 416] width 62 height 21
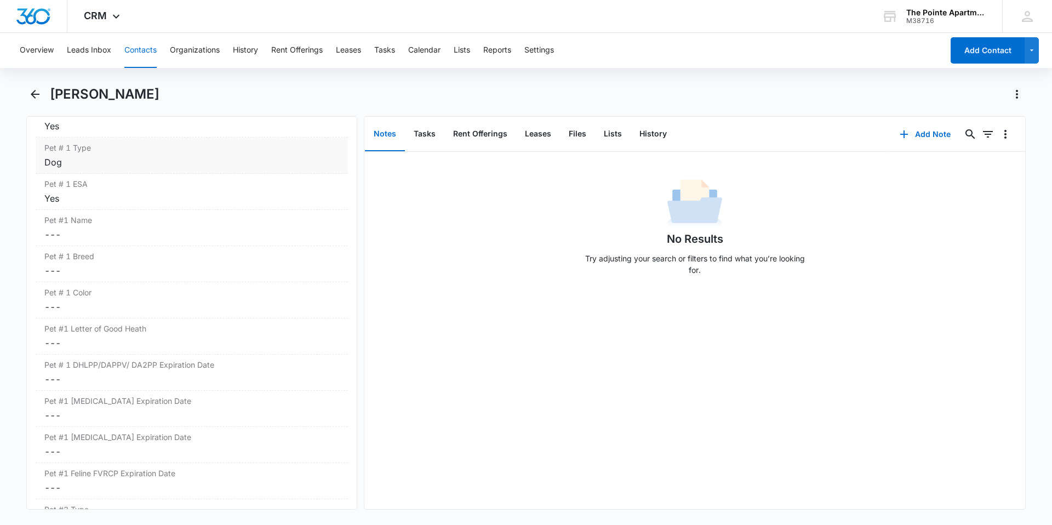
scroll to position [1418, 0]
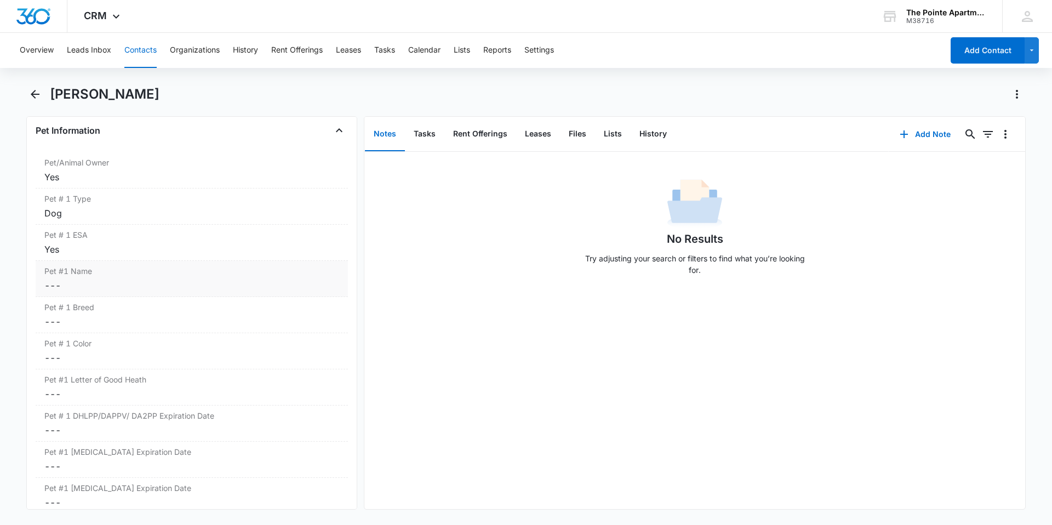
click at [102, 285] on dd "Cancel Save Changes ---" at bounding box center [191, 285] width 295 height 13
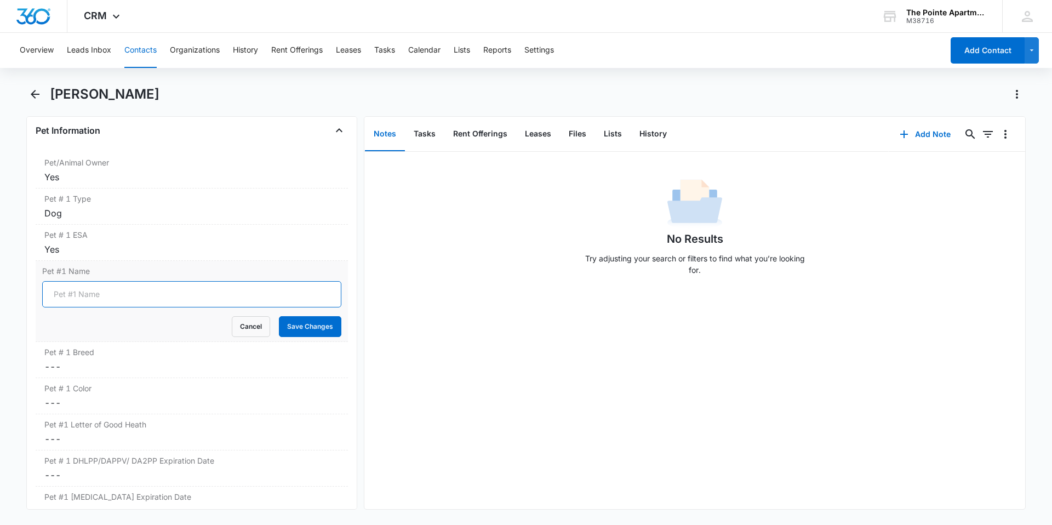
click at [133, 292] on input "Pet #1 Name" at bounding box center [191, 294] width 299 height 26
type input "[PERSON_NAME]"
click at [307, 322] on button "Save Changes" at bounding box center [310, 326] width 62 height 21
click at [102, 365] on dd "Cancel Save Changes ---" at bounding box center [191, 366] width 295 height 13
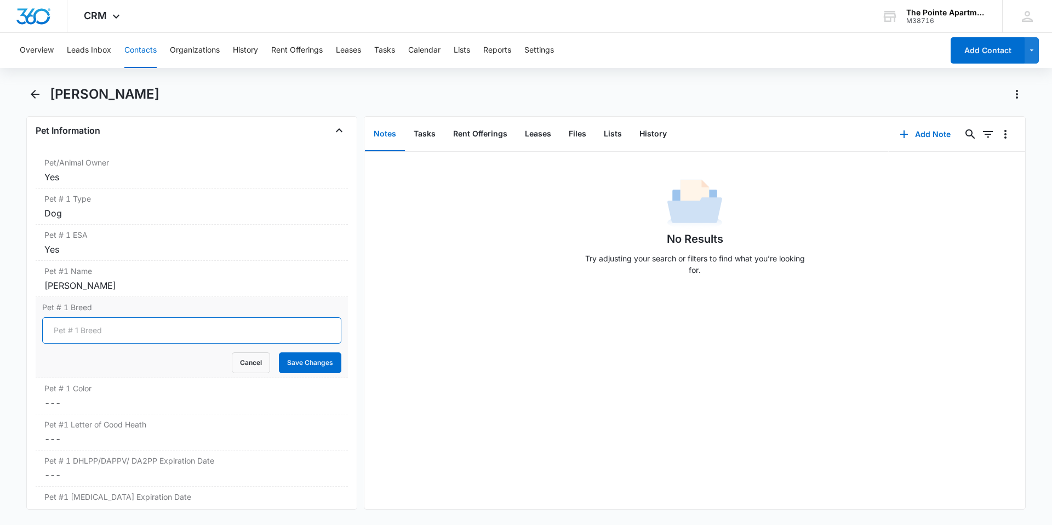
click at [117, 328] on input "Pet # 1 Breed" at bounding box center [191, 330] width 299 height 26
type input "[GEOGRAPHIC_DATA]"
click at [314, 367] on button "Save Changes" at bounding box center [310, 362] width 62 height 21
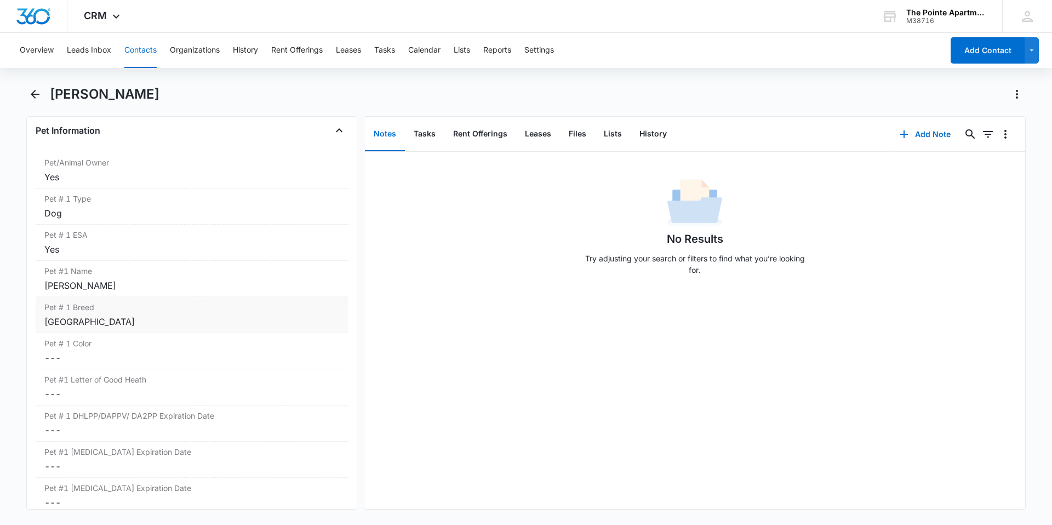
click at [105, 324] on div "[GEOGRAPHIC_DATA]" at bounding box center [191, 321] width 295 height 13
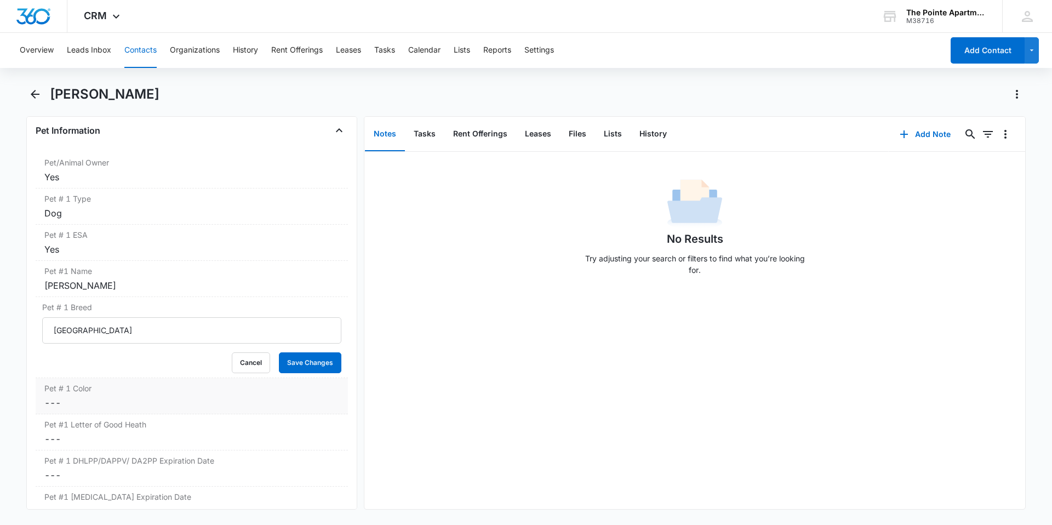
click at [226, 392] on label "Pet # 1 Color" at bounding box center [191, 388] width 295 height 12
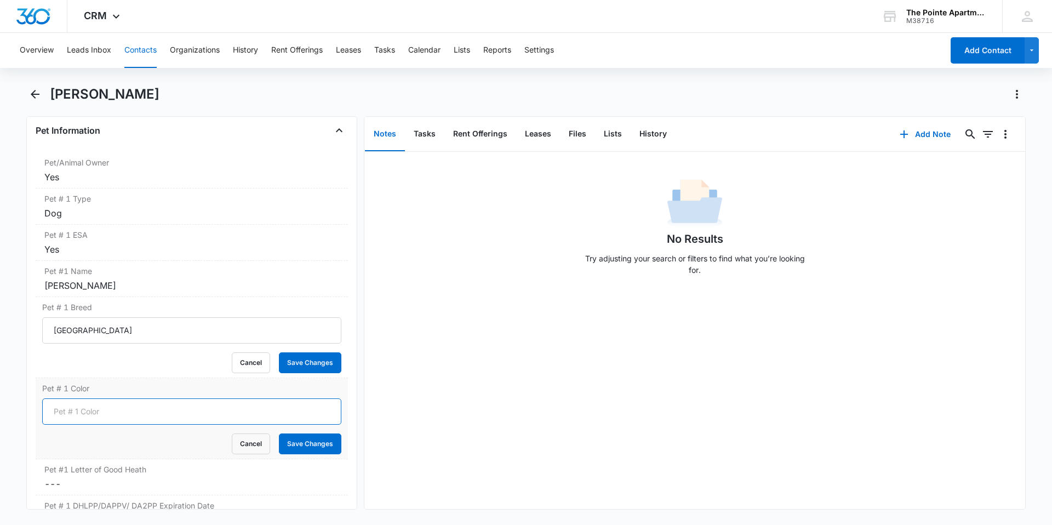
click at [150, 419] on input "Pet # 1 Color" at bounding box center [191, 411] width 299 height 26
type input "White/Brown"
click at [290, 447] on button "Save Changes" at bounding box center [310, 443] width 62 height 21
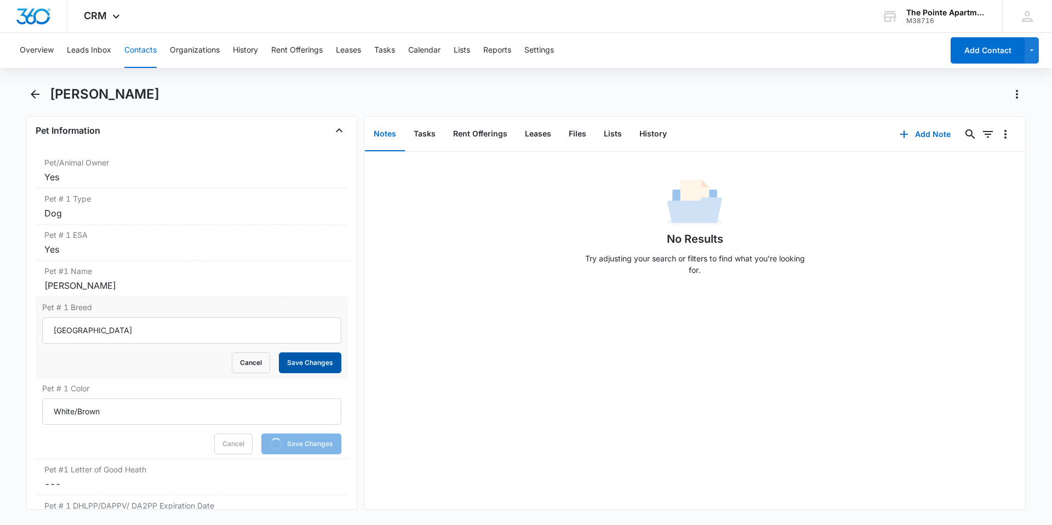
click at [310, 365] on button "Save Changes" at bounding box center [310, 362] width 62 height 21
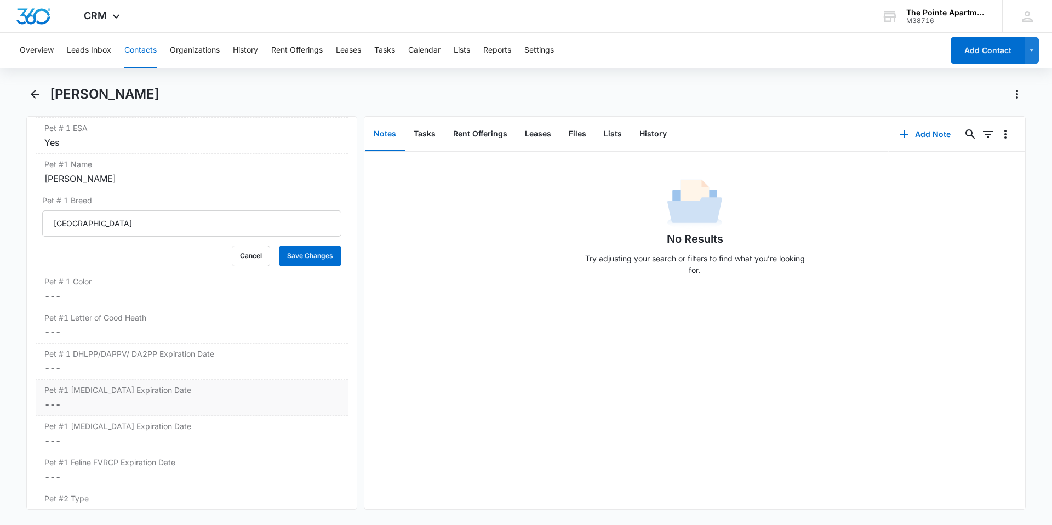
scroll to position [1528, 0]
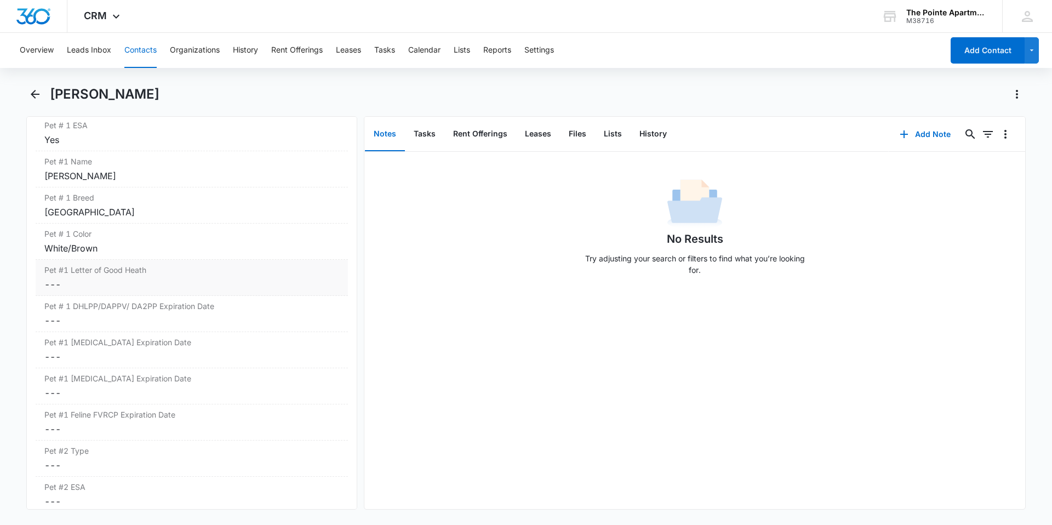
click at [140, 275] on label "Pet #1 Letter of Good Heath" at bounding box center [191, 270] width 295 height 12
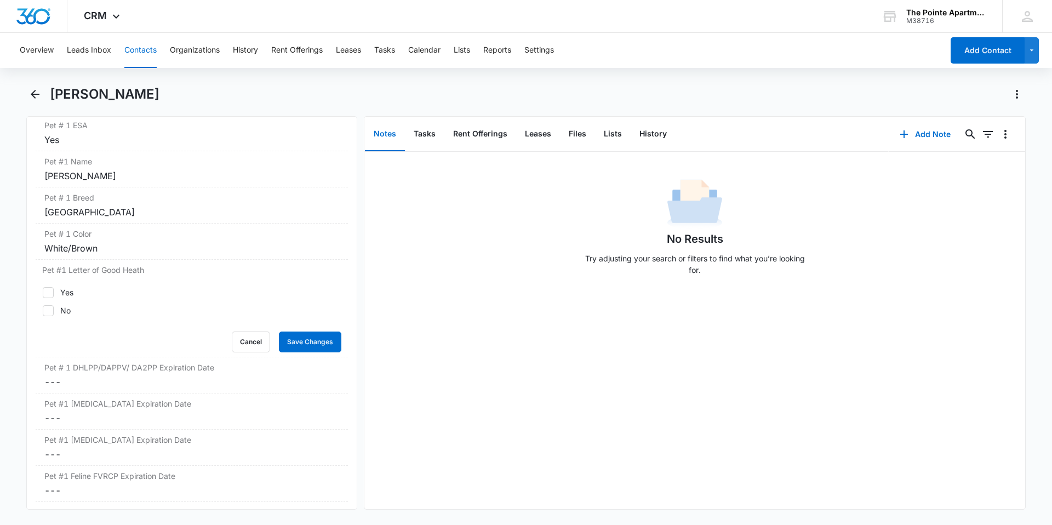
click at [424, 340] on div "No Results Try adjusting your search or filters to find what you’re looking for." at bounding box center [694, 330] width 661 height 357
click at [241, 340] on button "Cancel" at bounding box center [251, 341] width 38 height 21
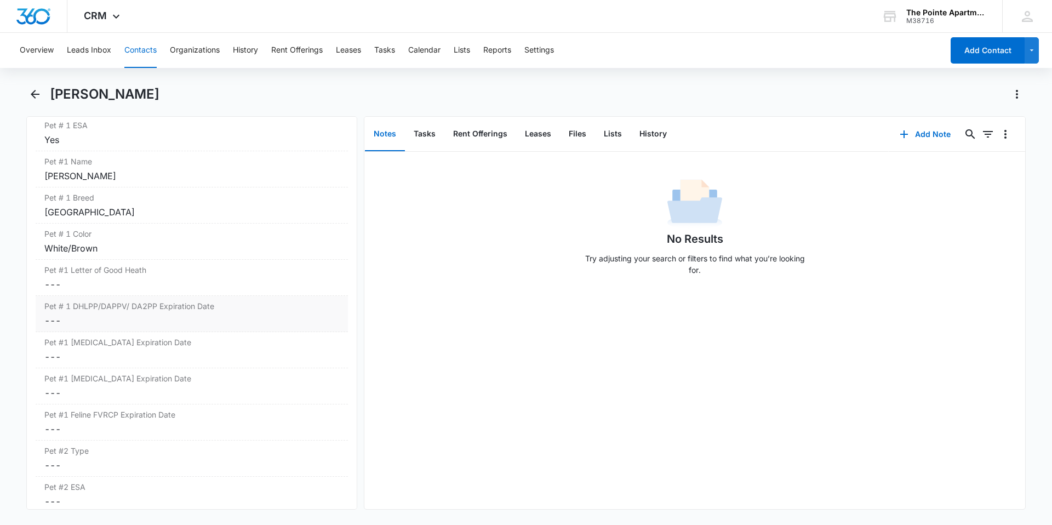
click at [198, 318] on dd "Cancel Save Changes ---" at bounding box center [191, 320] width 295 height 13
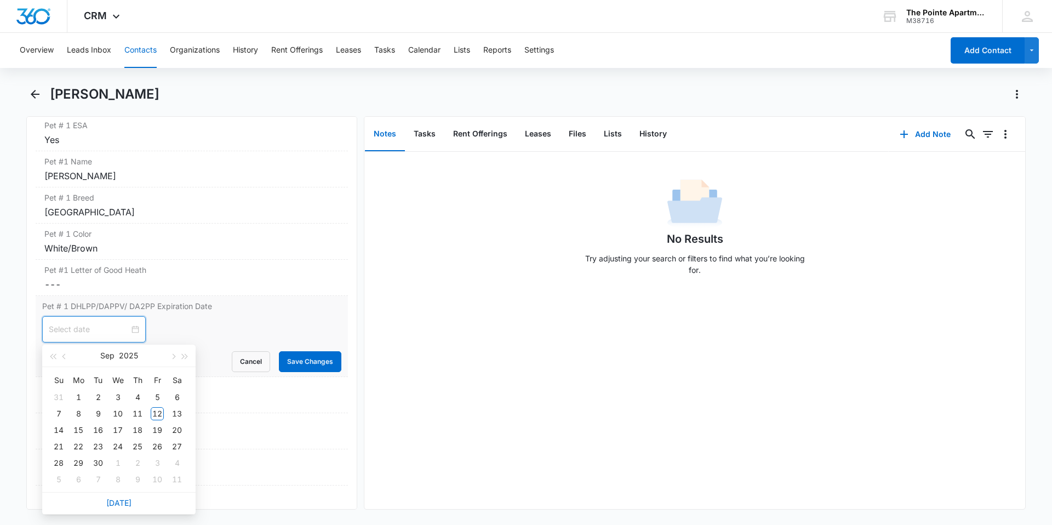
click at [98, 331] on input at bounding box center [89, 329] width 81 height 12
type input "[DATE]"
click at [104, 357] on button "Sep" at bounding box center [107, 356] width 14 height 22
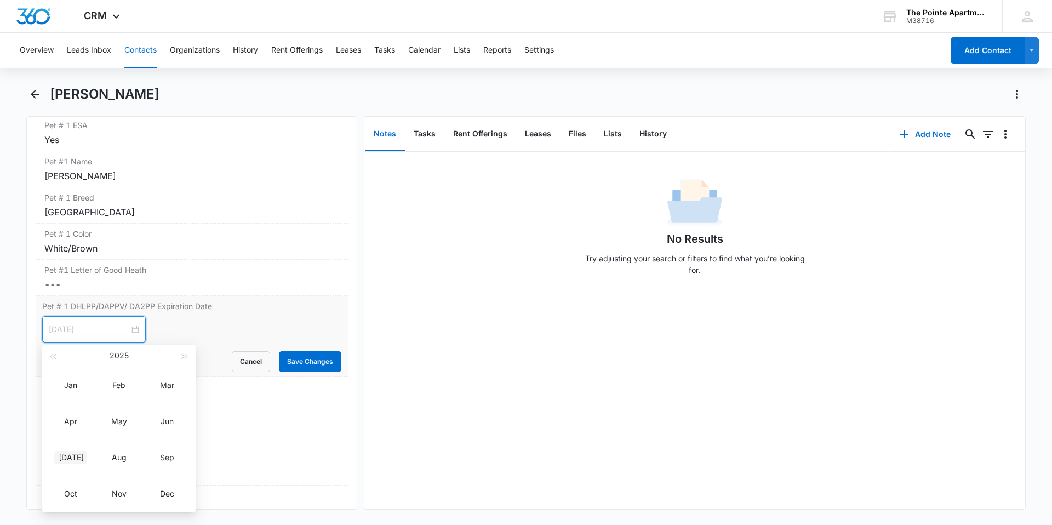
click at [75, 460] on div "[DATE]" at bounding box center [70, 457] width 33 height 13
type input "[DATE]"
click at [175, 414] on div "12" at bounding box center [176, 413] width 13 height 13
click at [112, 329] on input at bounding box center [89, 329] width 81 height 12
click at [131, 354] on button "2025" at bounding box center [133, 356] width 19 height 22
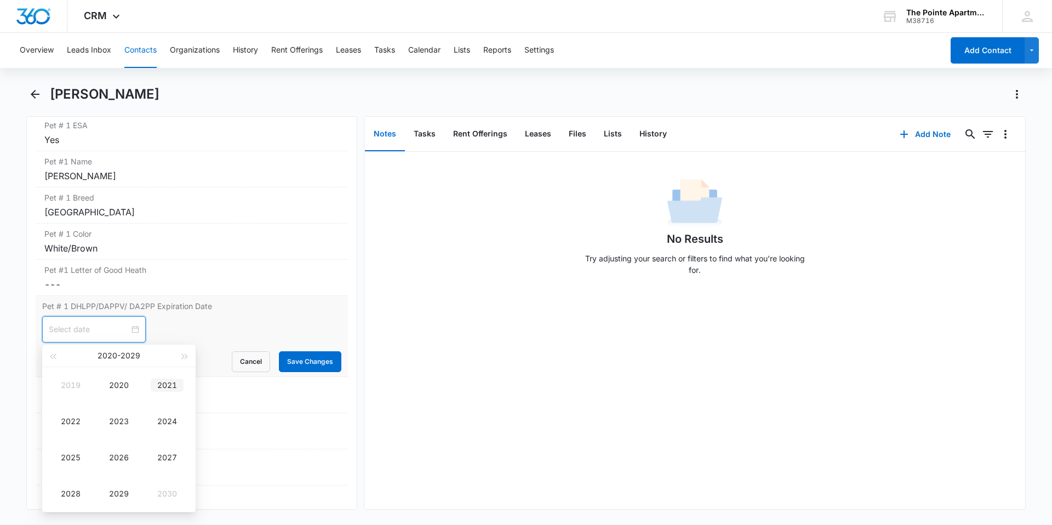
type input "[DATE]"
click at [156, 456] on div "2027" at bounding box center [167, 457] width 33 height 13
type input "[DATE]"
click at [77, 430] on div "12" at bounding box center [78, 429] width 13 height 13
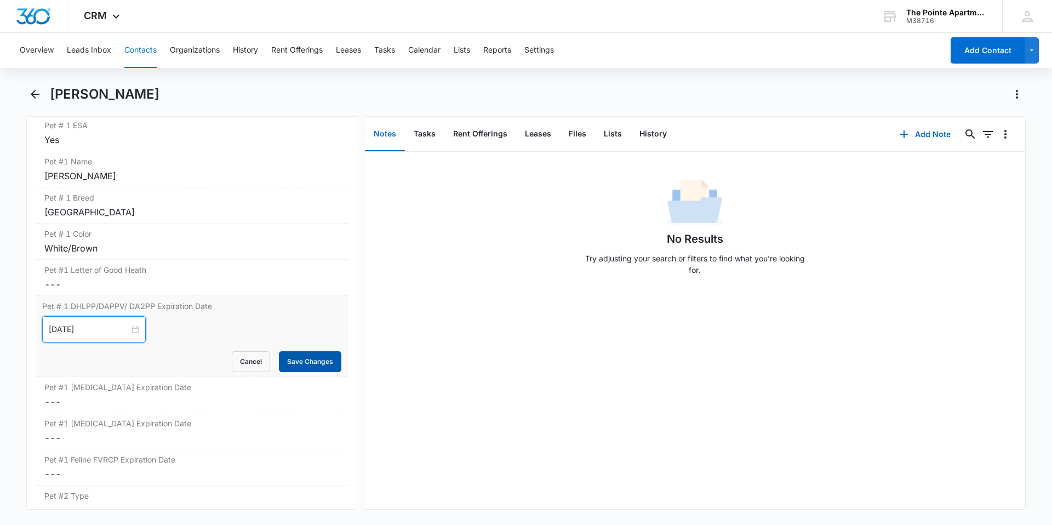
click at [296, 363] on button "Save Changes" at bounding box center [310, 361] width 62 height 21
click at [115, 397] on dd "Cancel Save Changes ---" at bounding box center [191, 401] width 295 height 13
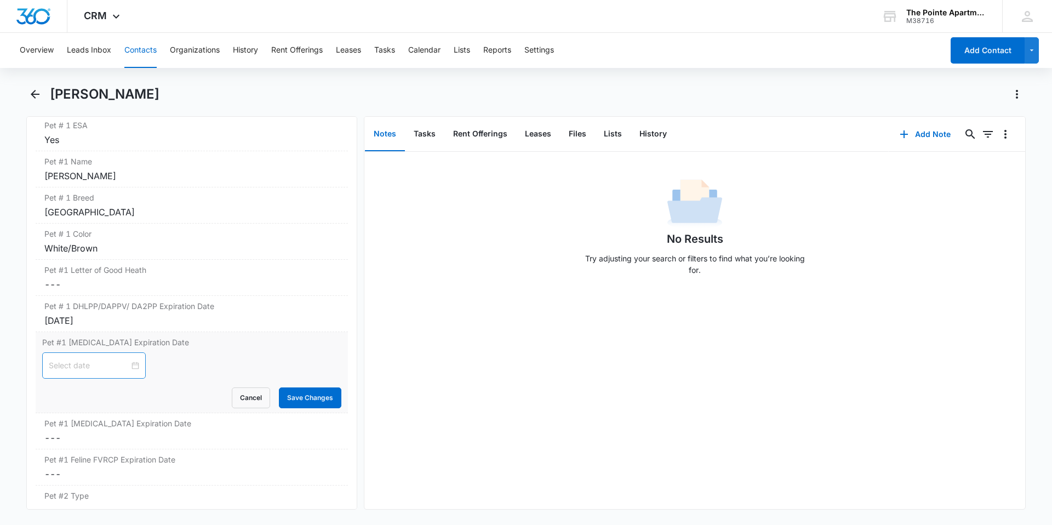
click at [133, 361] on div at bounding box center [94, 365] width 104 height 26
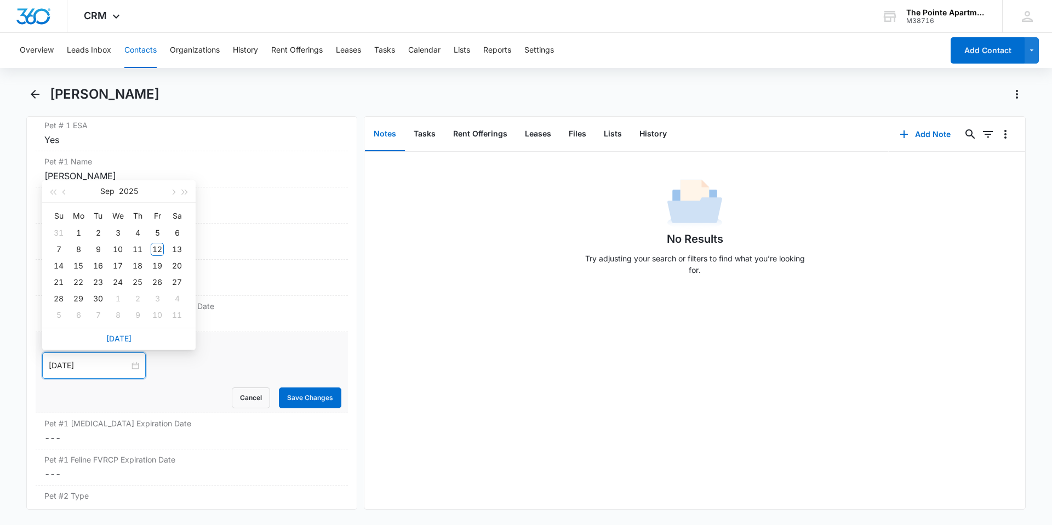
type input "[DATE]"
click at [131, 192] on button "2025" at bounding box center [128, 191] width 19 height 22
click at [164, 294] on div "2027" at bounding box center [167, 295] width 33 height 13
type input "[DATE]"
click at [130, 194] on button "2027" at bounding box center [128, 191] width 19 height 22
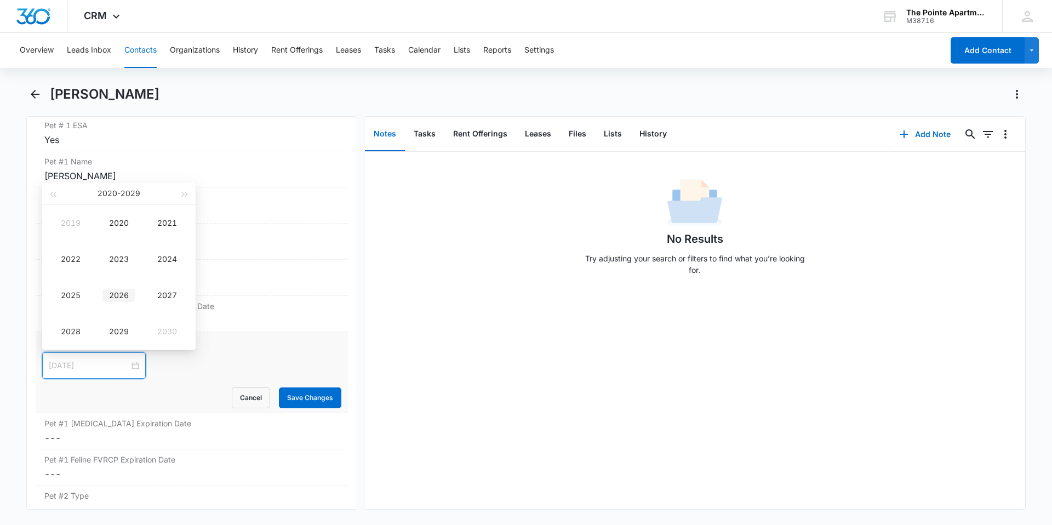
click at [124, 292] on div "2026" at bounding box center [118, 295] width 33 height 13
type input "[DATE]"
click at [176, 253] on div "12" at bounding box center [176, 249] width 13 height 13
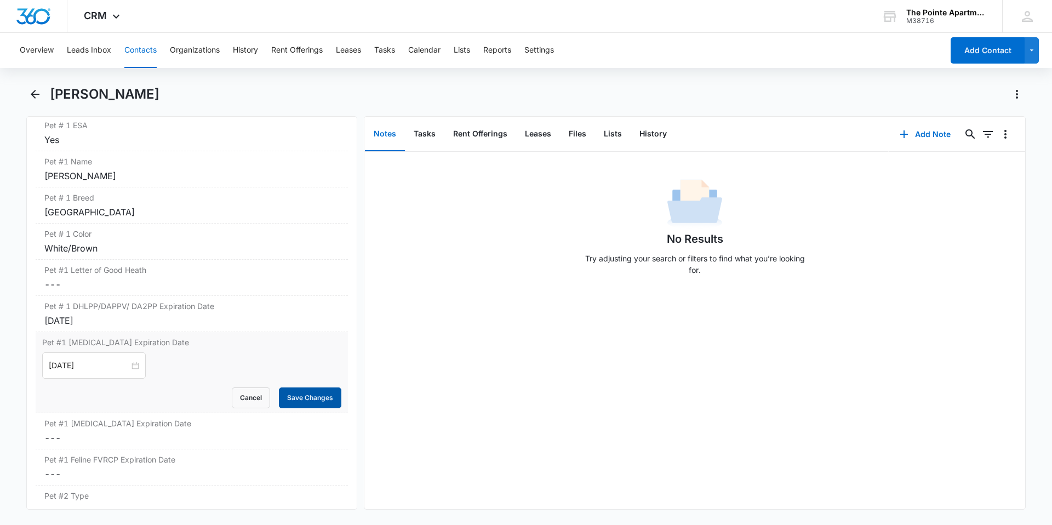
click at [289, 395] on button "Save Changes" at bounding box center [310, 397] width 62 height 21
click at [123, 391] on dd "Cancel Save Changes ---" at bounding box center [191, 392] width 295 height 13
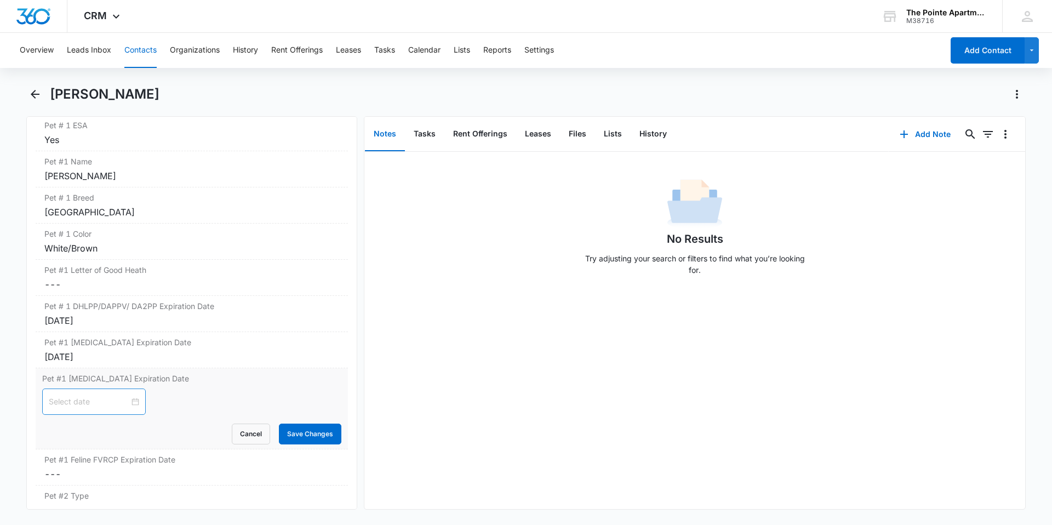
click at [128, 407] on div at bounding box center [94, 402] width 90 height 12
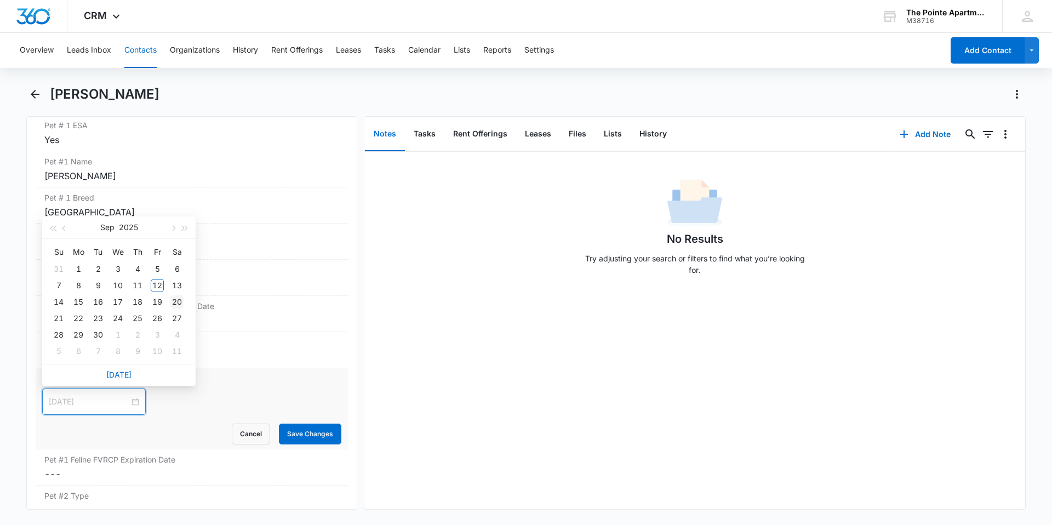
type input "[DATE]"
click at [130, 225] on button "2025" at bounding box center [128, 227] width 19 height 22
type input "[DATE]"
click at [73, 370] on div "2028" at bounding box center [70, 367] width 33 height 13
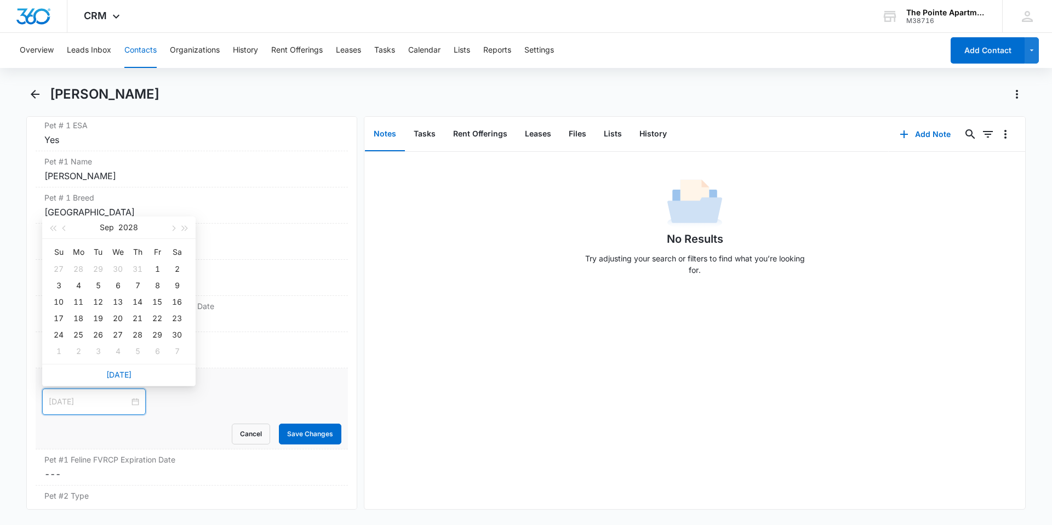
type input "[DATE]"
click at [104, 226] on button "Sep" at bounding box center [107, 227] width 14 height 22
click at [68, 336] on div "[DATE]" at bounding box center [70, 331] width 33 height 13
type input "[DATE]"
click at [100, 303] on div "11" at bounding box center [97, 301] width 13 height 13
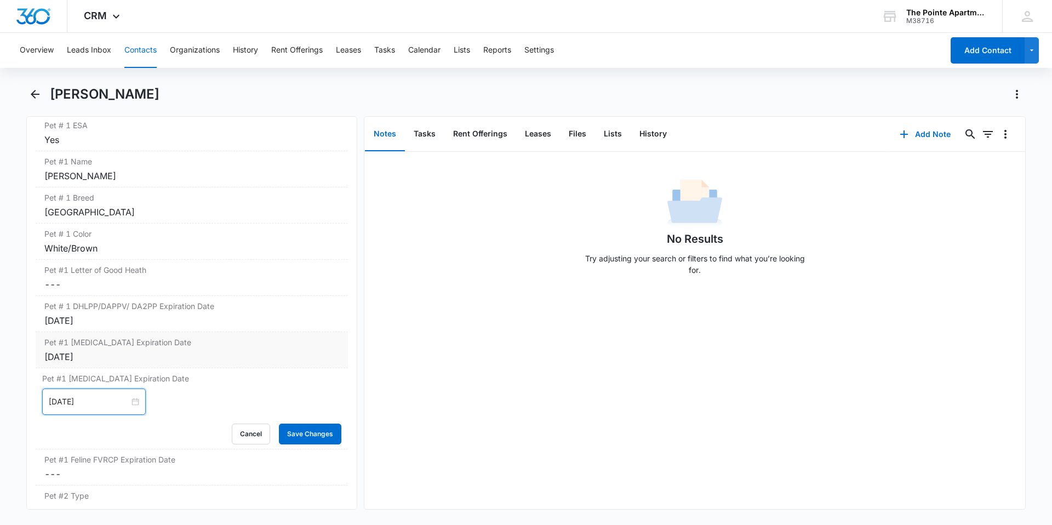
click at [55, 357] on div "[DATE]" at bounding box center [191, 356] width 295 height 13
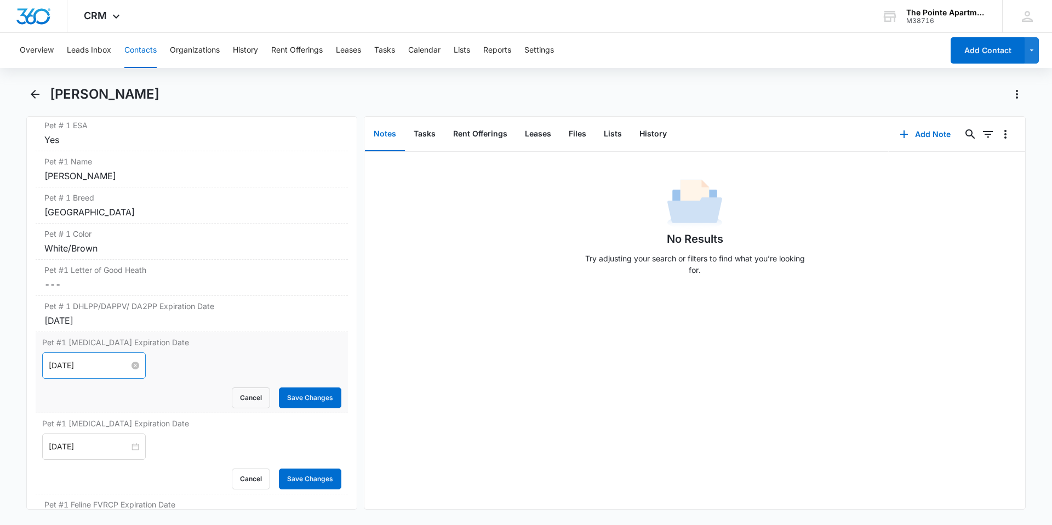
click at [87, 370] on input "[DATE]" at bounding box center [89, 365] width 81 height 12
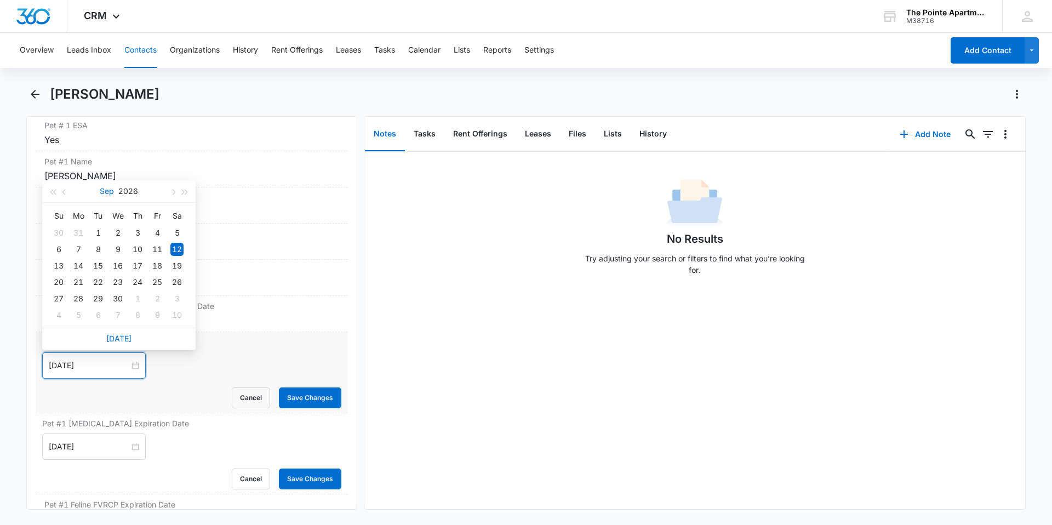
click at [107, 187] on button "Sep" at bounding box center [107, 191] width 14 height 22
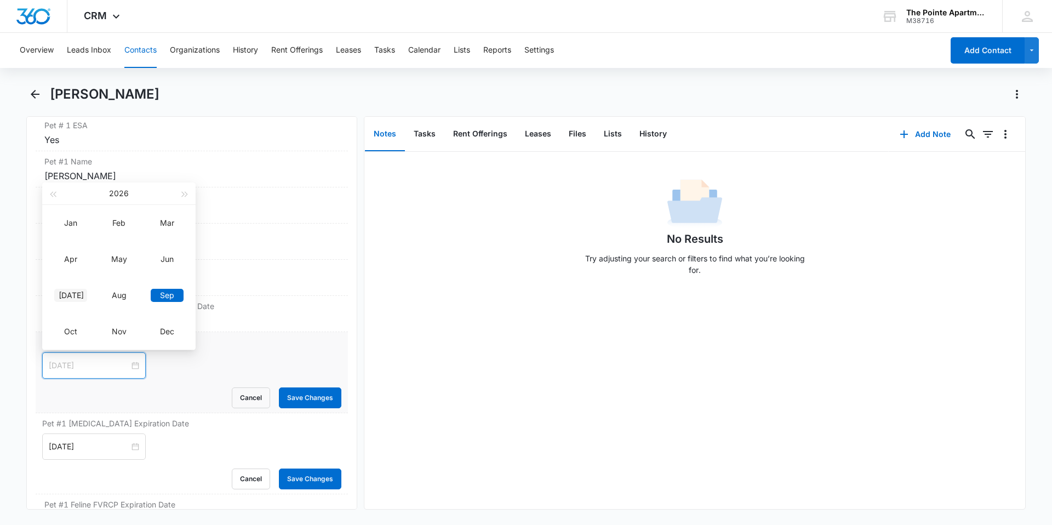
click at [60, 302] on td "[DATE]" at bounding box center [71, 295] width 48 height 36
type input "[DATE]"
click at [59, 264] on div "12" at bounding box center [58, 265] width 13 height 13
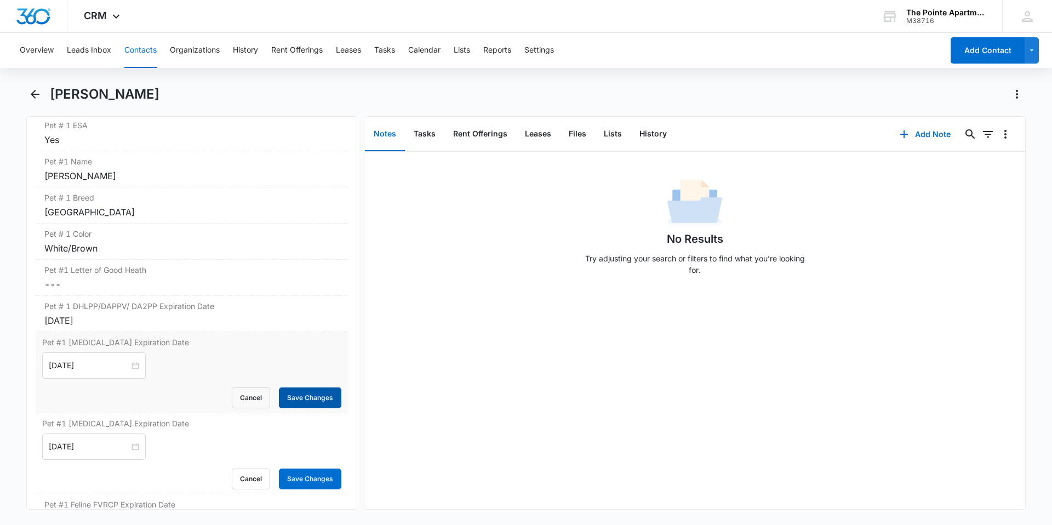
click at [287, 399] on button "Save Changes" at bounding box center [310, 397] width 62 height 21
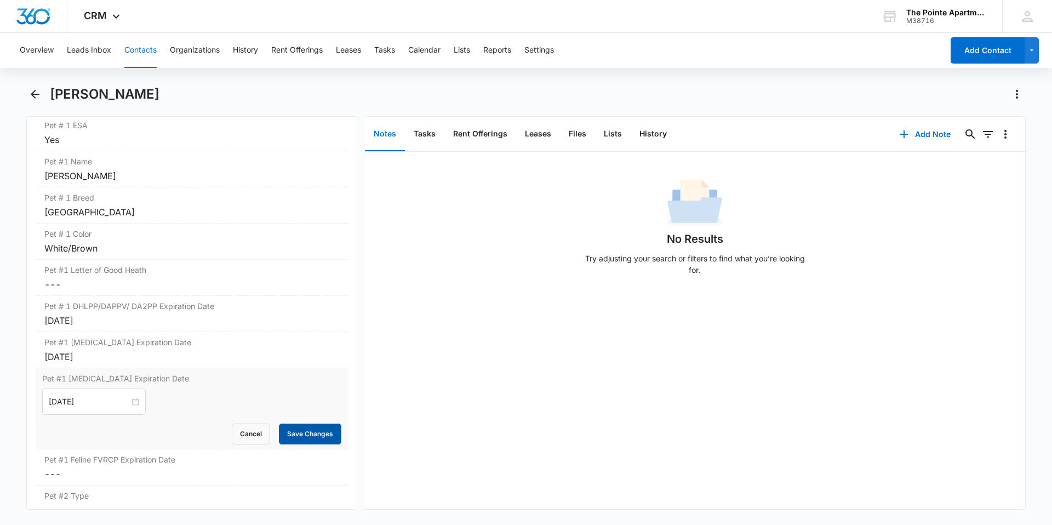
click at [300, 434] on button "Save Changes" at bounding box center [310, 433] width 62 height 21
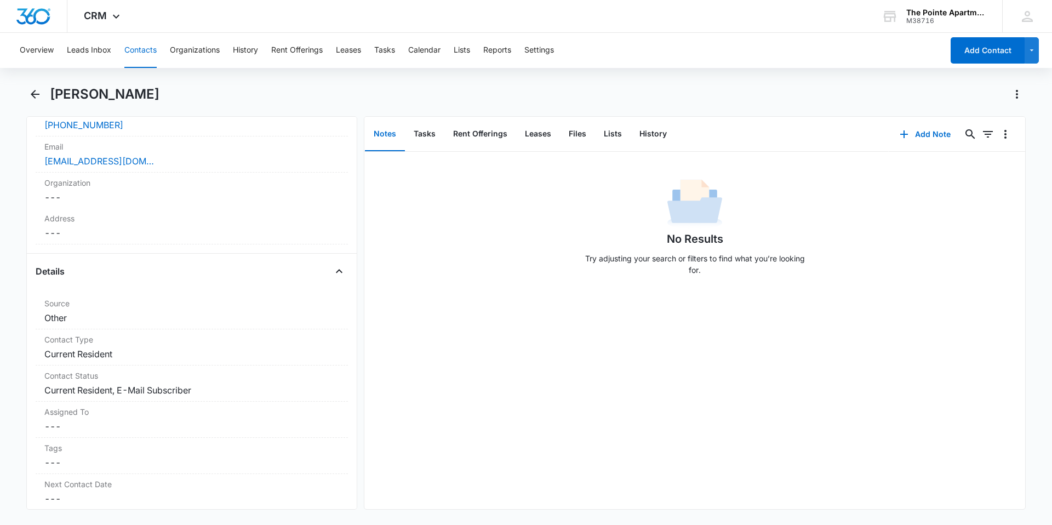
scroll to position [0, 0]
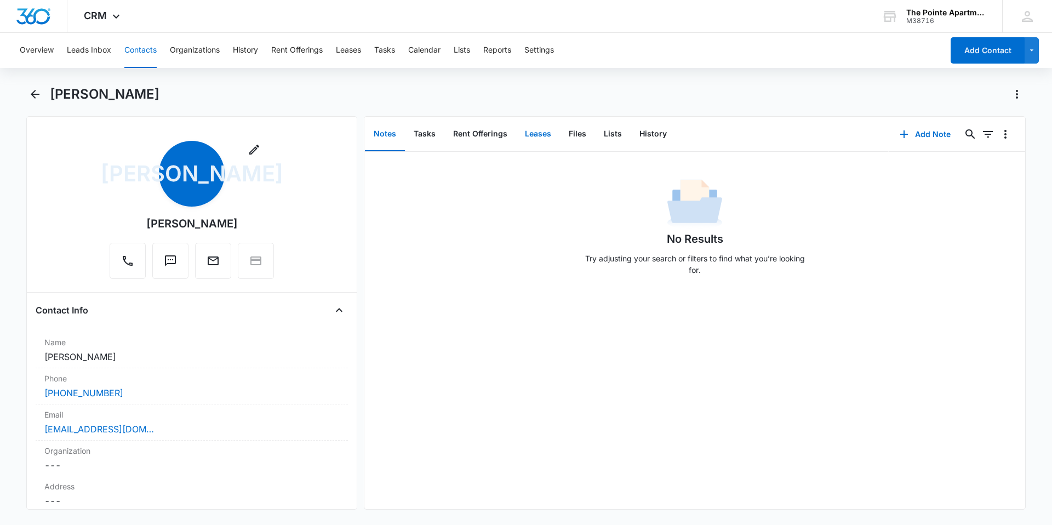
click at [531, 138] on button "Leases" at bounding box center [538, 134] width 44 height 34
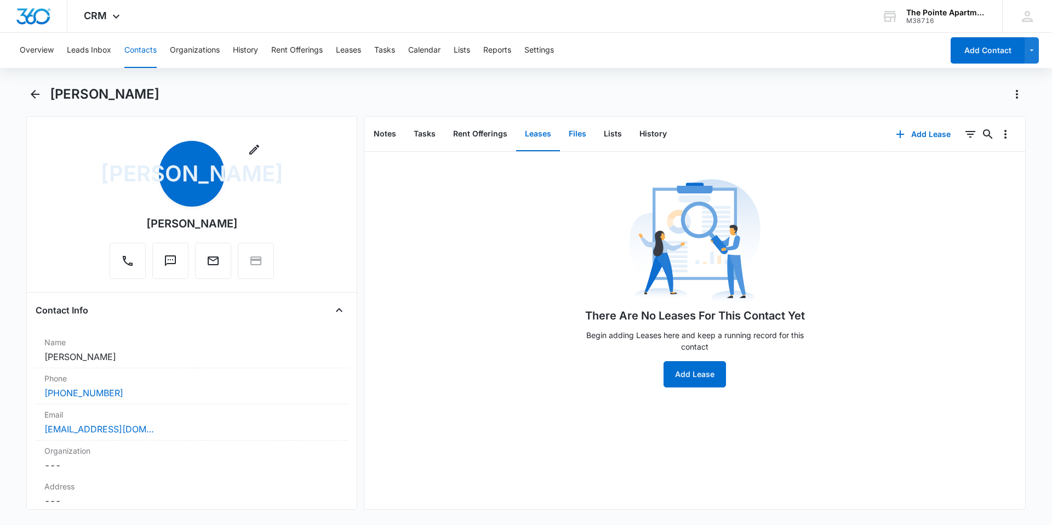
click at [582, 134] on button "Files" at bounding box center [577, 134] width 35 height 34
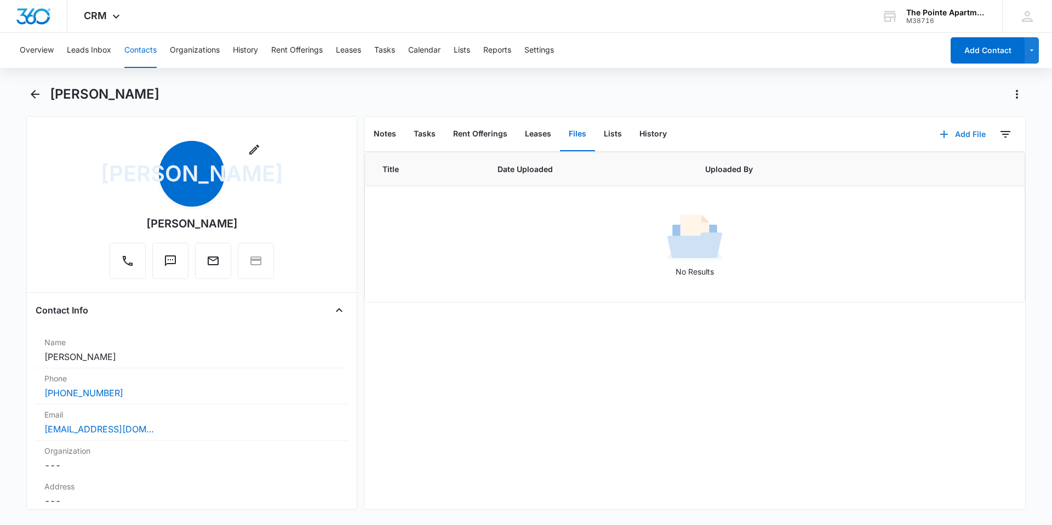
click at [938, 138] on icon "button" at bounding box center [943, 134] width 13 height 13
click at [946, 171] on div "Upload Files" at bounding box center [948, 169] width 44 height 8
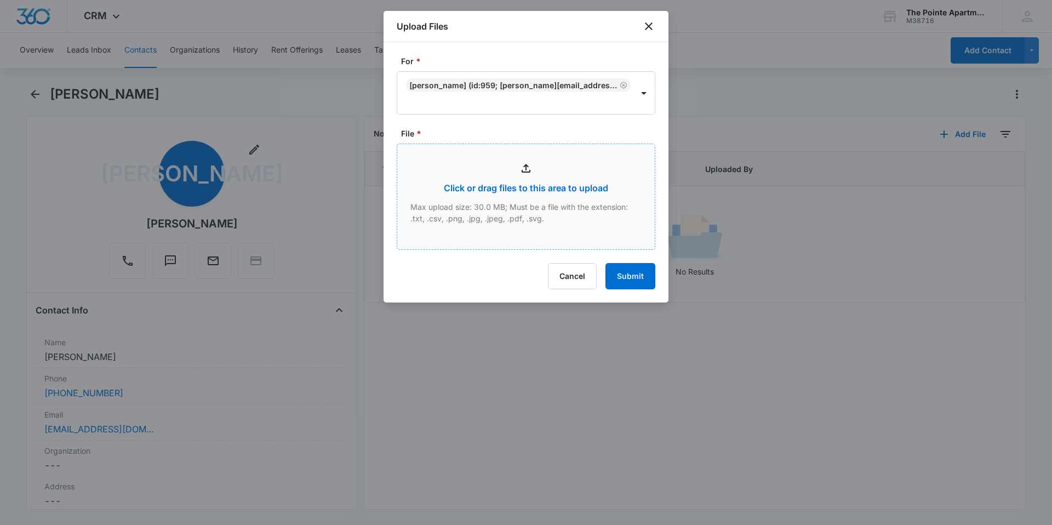
type input "C:\fakepath\scan08-07-2025-041322.pdf"
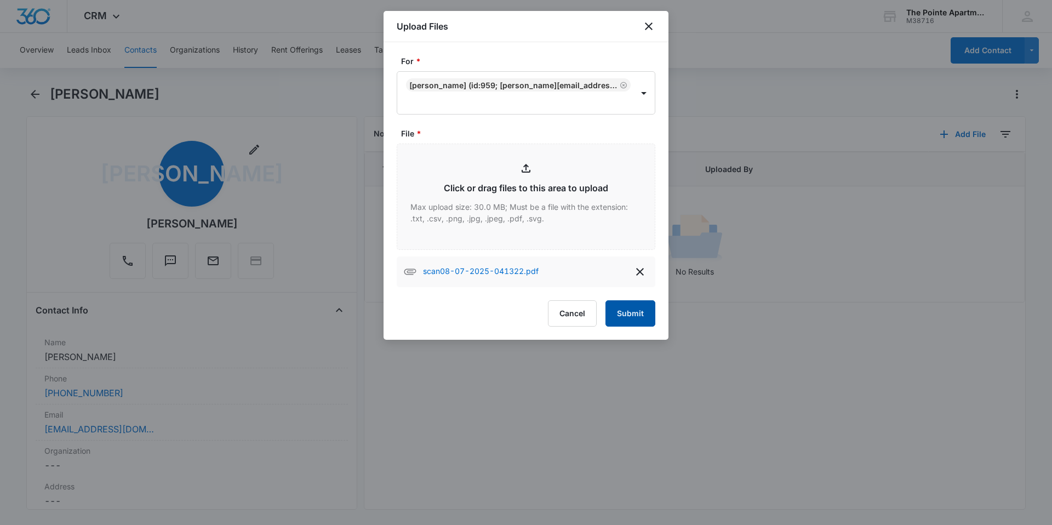
click at [625, 311] on button "Submit" at bounding box center [630, 313] width 50 height 26
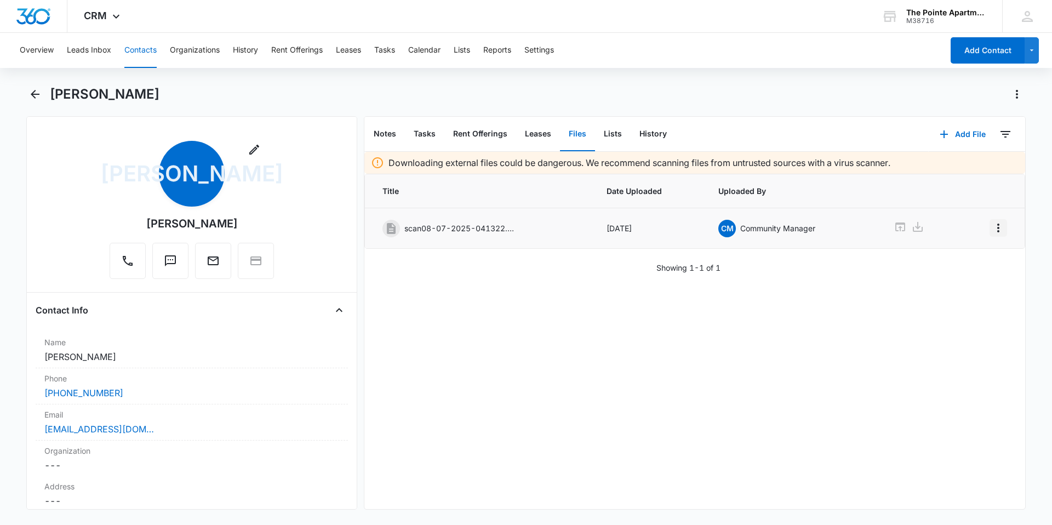
click at [992, 226] on icon "Overflow Menu" at bounding box center [998, 227] width 13 height 13
click at [968, 261] on div "Edit" at bounding box center [960, 259] width 23 height 8
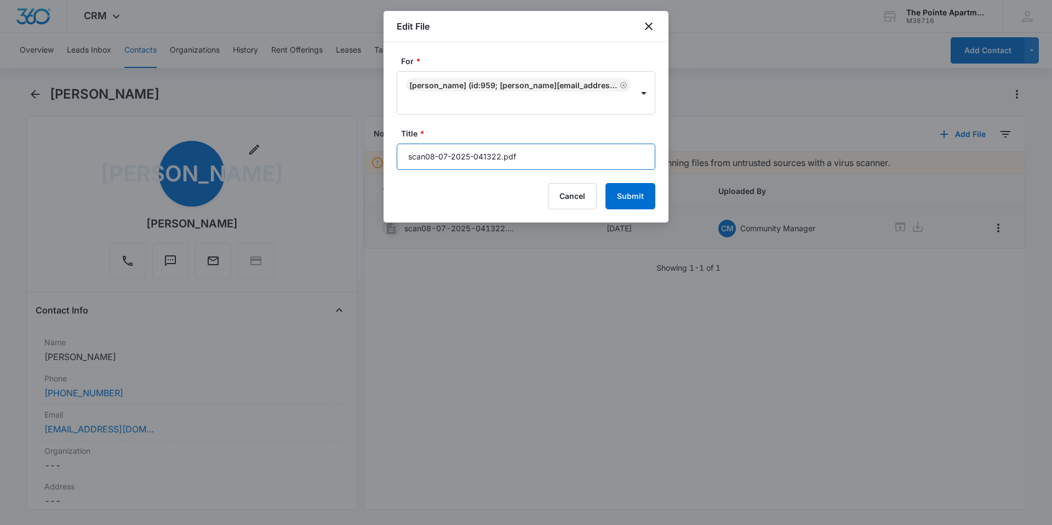
drag, startPoint x: 528, startPoint y: 158, endPoint x: 328, endPoint y: 159, distance: 200.5
click at [328, 159] on body "CRM Apps Reputation Websites Forms CRM Email Social Shop Payments POS Content A…" at bounding box center [526, 262] width 1052 height 525
type input "542-J1 Lease [DATE]-[DATE]"
click at [637, 198] on button "Submit" at bounding box center [630, 196] width 50 height 26
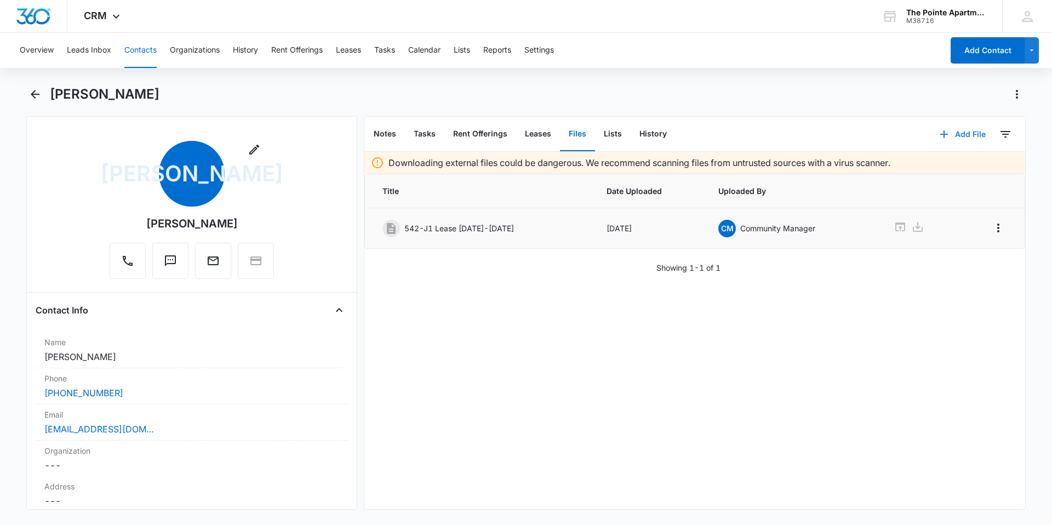
click at [951, 129] on button "Add File" at bounding box center [963, 134] width 68 height 26
click at [960, 173] on div "Upload Files" at bounding box center [948, 169] width 44 height 8
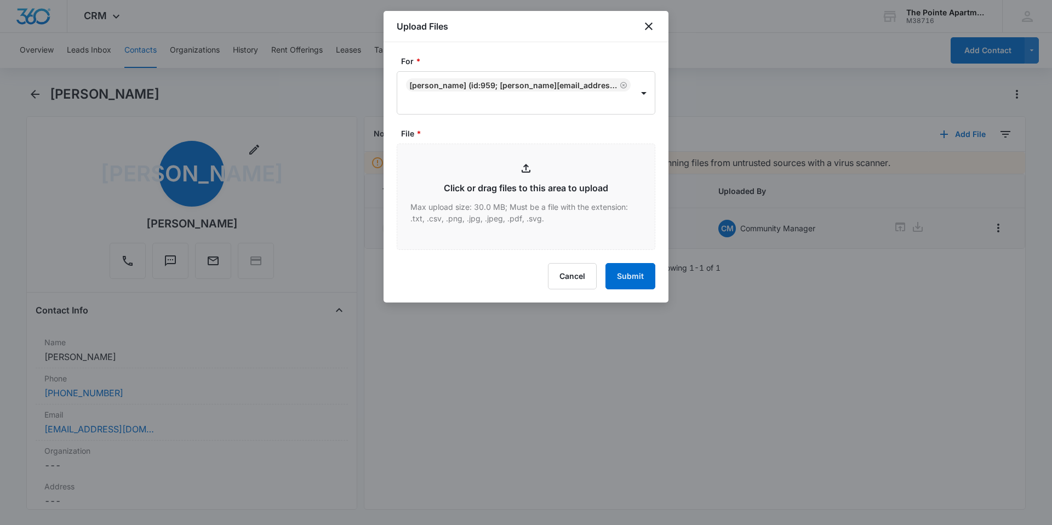
type input "C:\fakepath\scan08-07-2025-041600 (1).pdf"
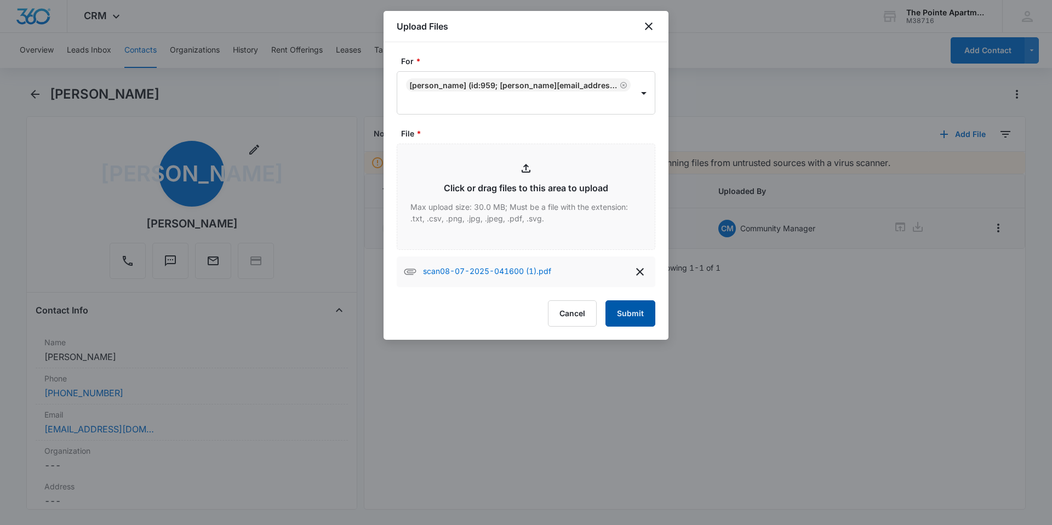
click at [649, 317] on button "Submit" at bounding box center [630, 313] width 50 height 26
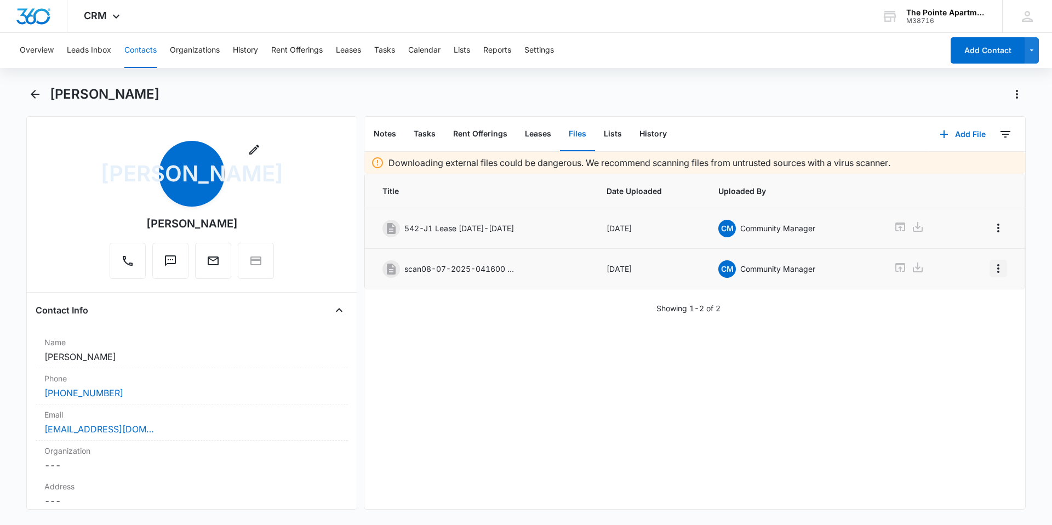
click at [992, 264] on icon "Overflow Menu" at bounding box center [998, 268] width 13 height 13
click at [966, 294] on button "Edit" at bounding box center [967, 299] width 62 height 16
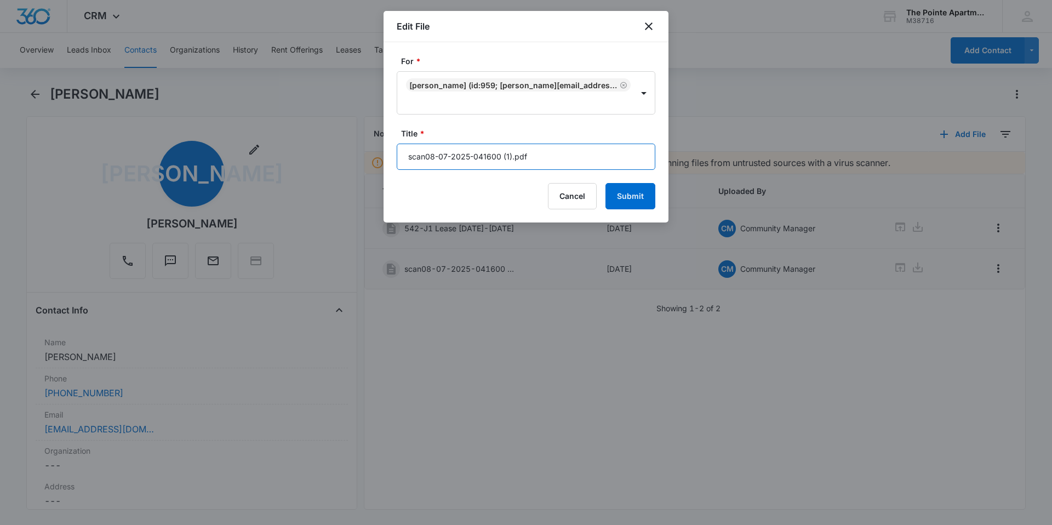
drag, startPoint x: 546, startPoint y: 151, endPoint x: 351, endPoint y: 162, distance: 195.3
click at [351, 162] on body "CRM Apps Reputation Websites Forms CRM Email Social Shop Payments POS Content A…" at bounding box center [526, 262] width 1052 height 525
click at [428, 156] on input "542- J1 Lease Packet" at bounding box center [526, 157] width 259 height 26
type input "542-J1 Lease Packet"
click at [632, 198] on button "Submit" at bounding box center [630, 196] width 50 height 26
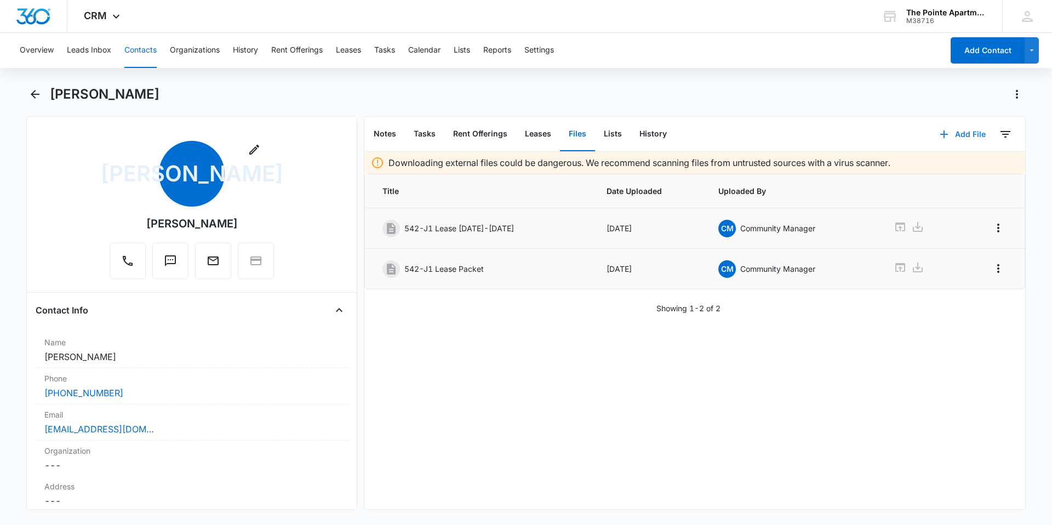
click at [947, 136] on button "Add File" at bounding box center [963, 134] width 68 height 26
click at [946, 169] on div "Upload Files" at bounding box center [948, 169] width 44 height 8
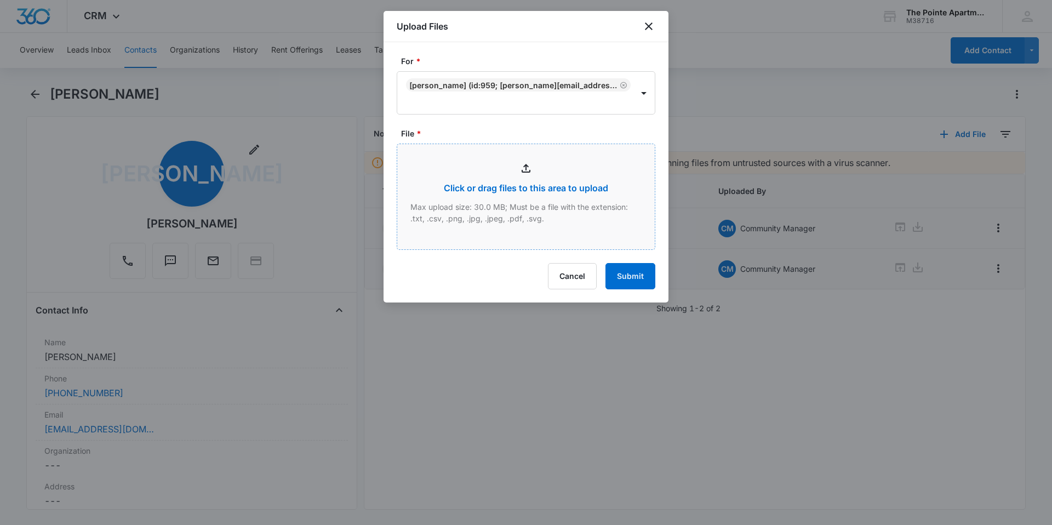
type input "C:\fakepath\scan08-07-2025-041712.pdf"
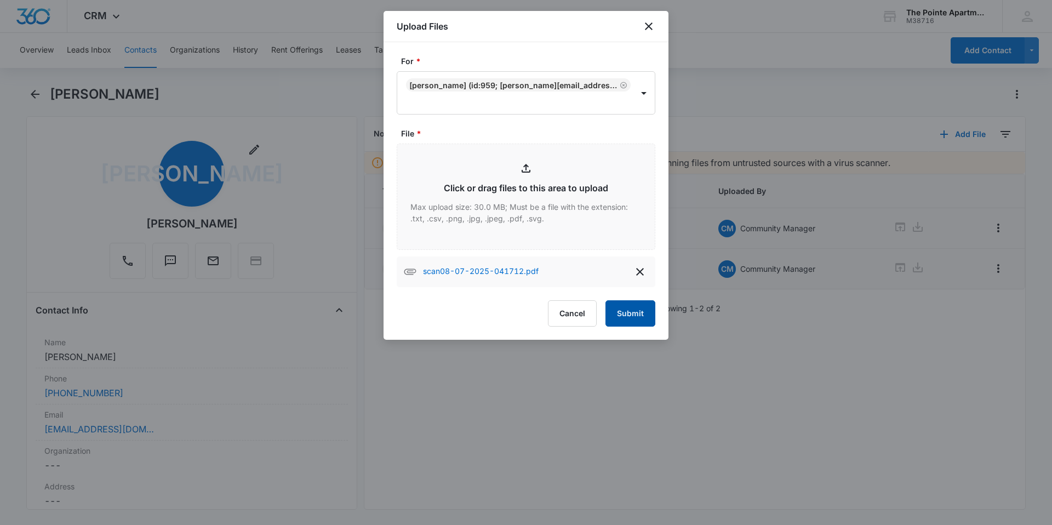
click at [637, 314] on button "Submit" at bounding box center [630, 313] width 50 height 26
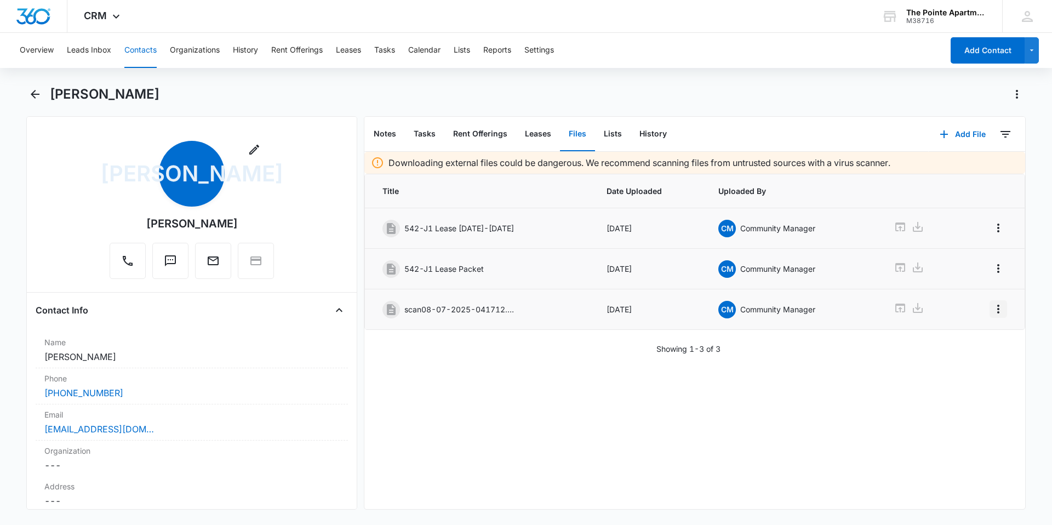
click at [992, 310] on icon "Overflow Menu" at bounding box center [998, 308] width 13 height 13
click at [966, 336] on div "Edit" at bounding box center [960, 340] width 23 height 8
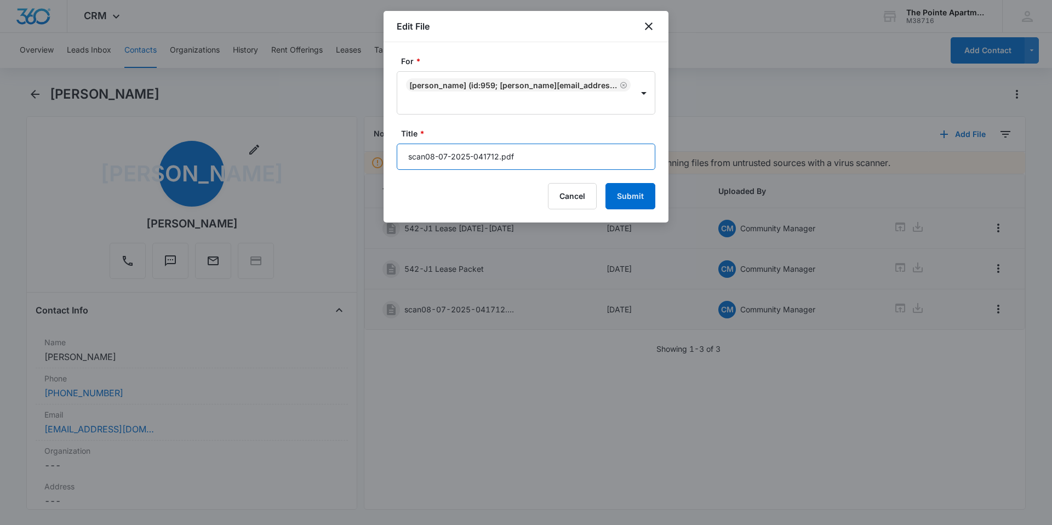
drag, startPoint x: 568, startPoint y: 153, endPoint x: 307, endPoint y: 165, distance: 261.6
click at [307, 165] on body "CRM Apps Reputation Websites Forms CRM Email Social Shop Payments POS Content A…" at bounding box center [526, 262] width 1052 height 525
type input "542-J1 Renters Insurance"
click at [633, 208] on button "Submit" at bounding box center [630, 196] width 50 height 26
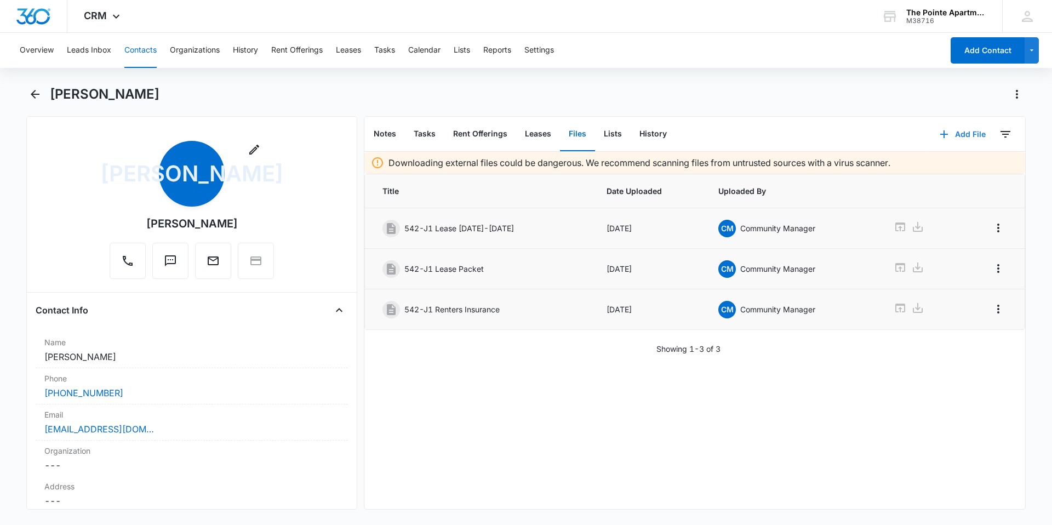
click at [964, 135] on button "Add File" at bounding box center [963, 134] width 68 height 26
click at [962, 167] on button "Upload Files" at bounding box center [954, 169] width 83 height 16
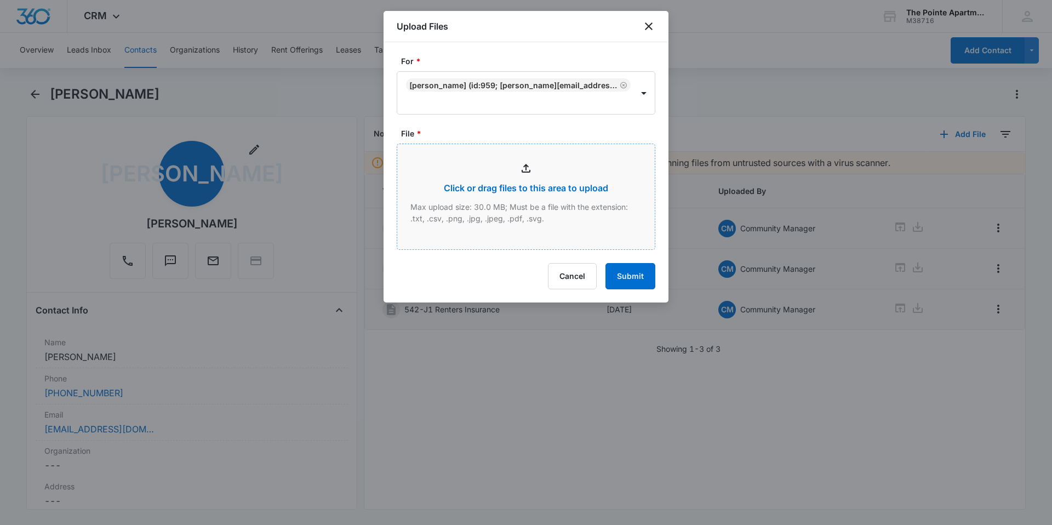
type input "C:\fakepath\scan08-07-2025-041824.pdf"
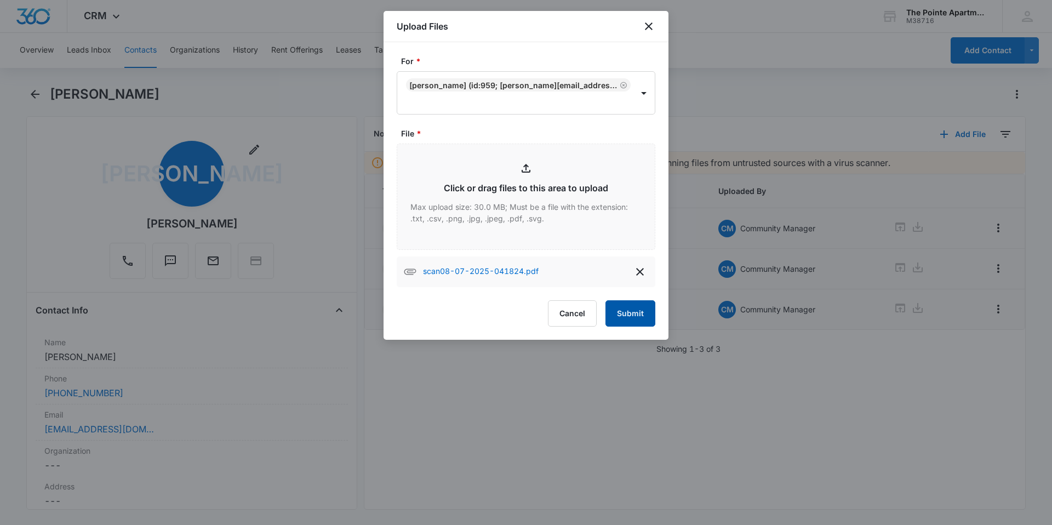
click at [635, 311] on button "Submit" at bounding box center [630, 313] width 50 height 26
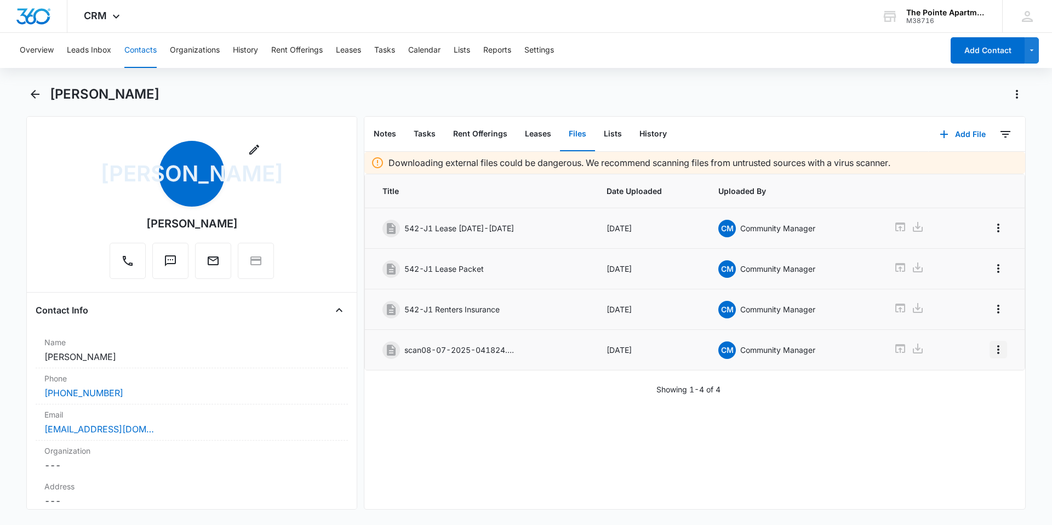
click at [993, 347] on icon "Overflow Menu" at bounding box center [998, 349] width 13 height 13
click at [978, 382] on button "Edit" at bounding box center [967, 380] width 62 height 16
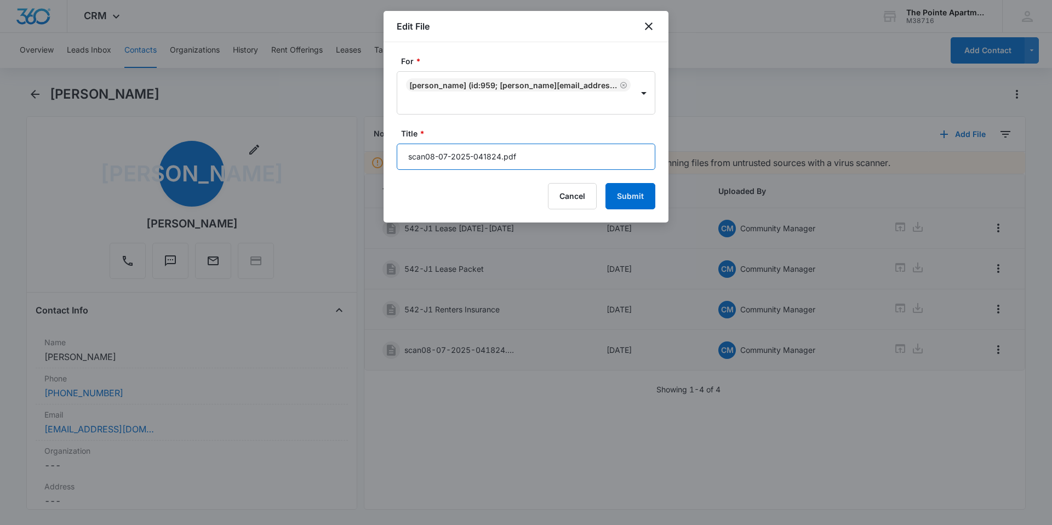
drag, startPoint x: 530, startPoint y: 156, endPoint x: 253, endPoint y: 160, distance: 277.2
click at [253, 160] on body "CRM Apps Reputation Websites Forms CRM Email Social Shop Payments POS Content A…" at bounding box center [526, 262] width 1052 height 525
click at [484, 154] on input "542-J1 Drake Pet PAcket" at bounding box center [526, 157] width 259 height 26
type input "542-J1 Drake Pet Packet"
click at [636, 197] on button "Submit" at bounding box center [630, 196] width 50 height 26
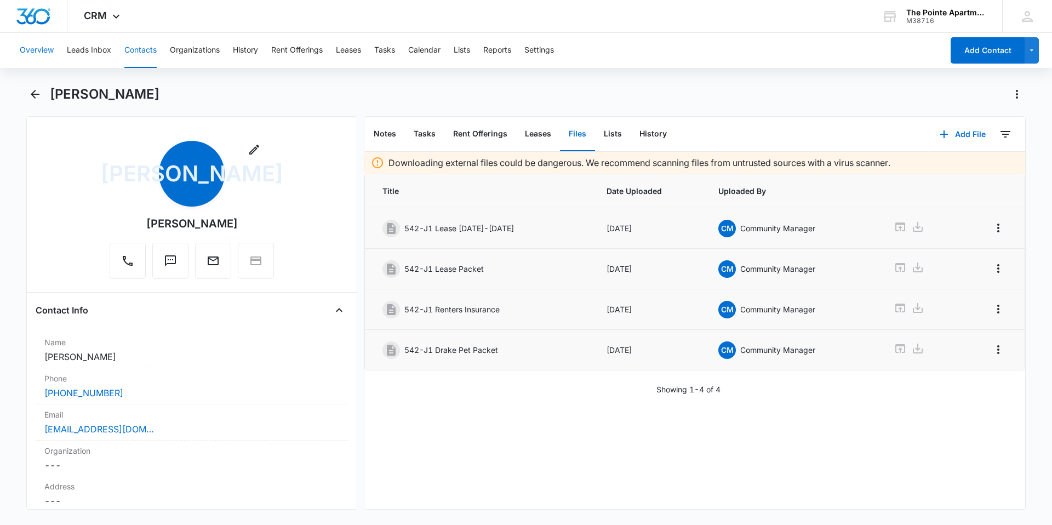
click at [37, 47] on button "Overview" at bounding box center [37, 50] width 34 height 35
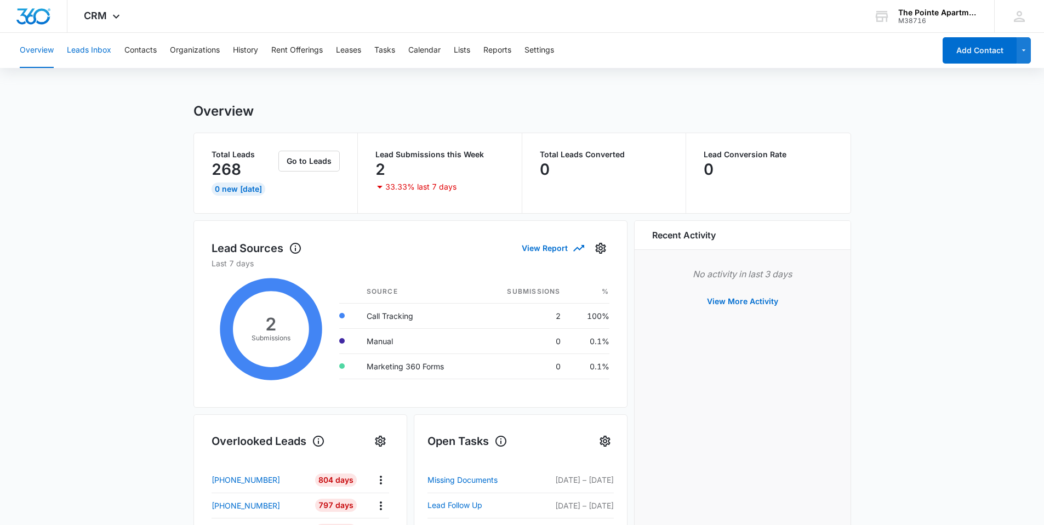
click at [99, 44] on button "Leads Inbox" at bounding box center [89, 50] width 44 height 35
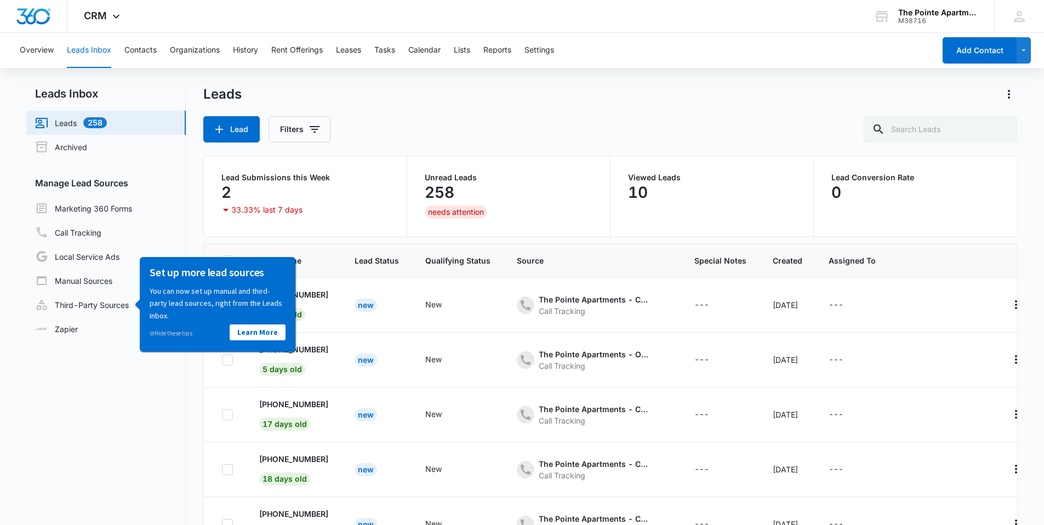
click at [142, 430] on nav "Leads Inbox Leads 258 Archived Manage Lead Sources Marketing 360 Forms Call Tra…" at bounding box center [105, 341] width 159 height 513
click at [173, 338] on div "⊘ Hide these tips" at bounding box center [184, 333] width 68 height 12
click at [173, 333] on link "⊘ Hide these tips" at bounding box center [171, 333] width 43 height 8
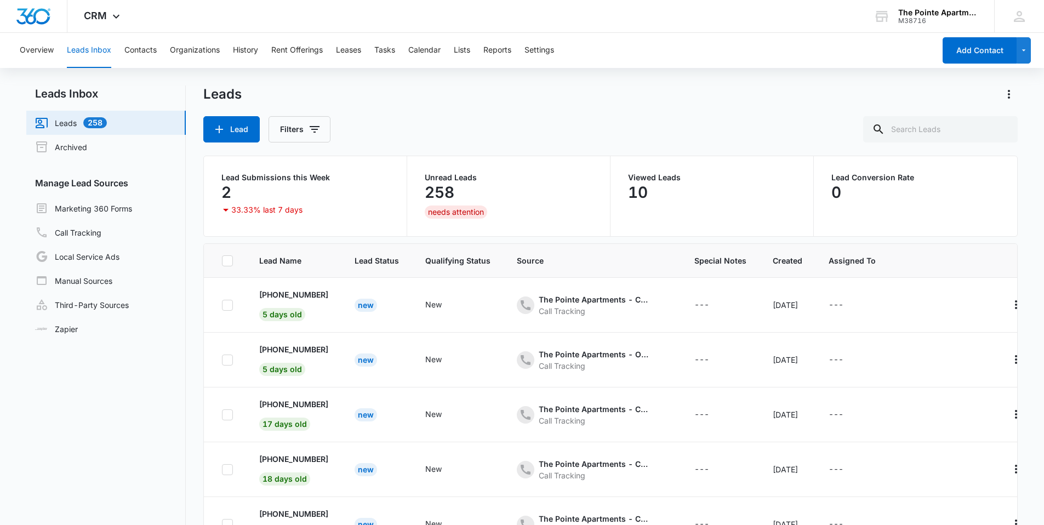
drag, startPoint x: 639, startPoint y: 190, endPoint x: 632, endPoint y: 190, distance: 7.1
click at [639, 190] on p "10" at bounding box center [638, 193] width 20 height 18
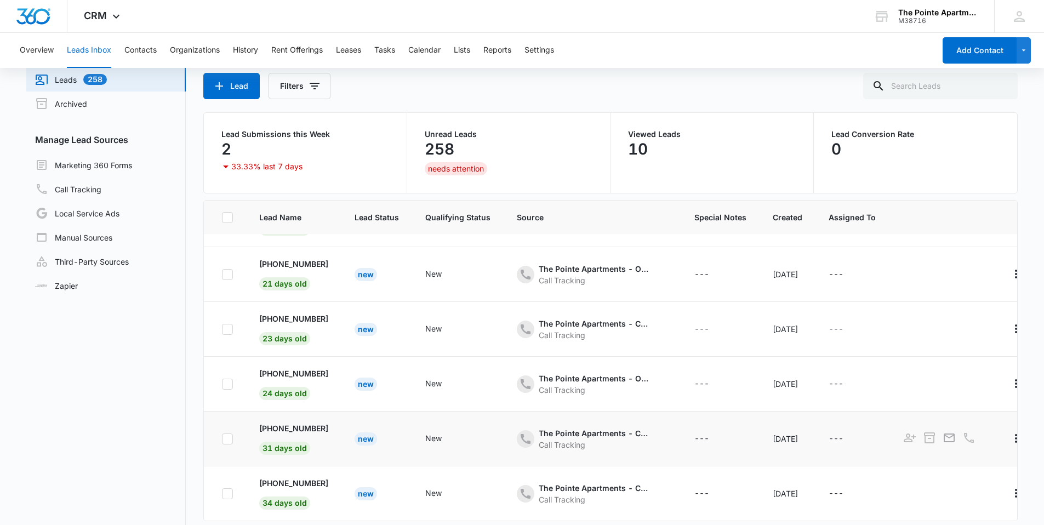
scroll to position [87, 0]
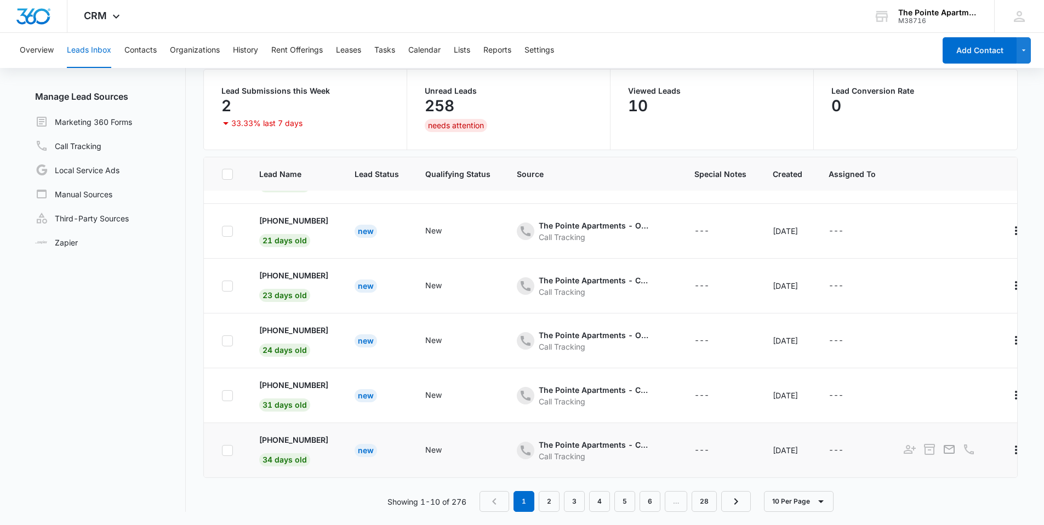
click at [306, 444] on td "[PHONE_NUMBER] 34 days old" at bounding box center [293, 450] width 95 height 55
click at [391, 397] on td "New" at bounding box center [376, 395] width 71 height 55
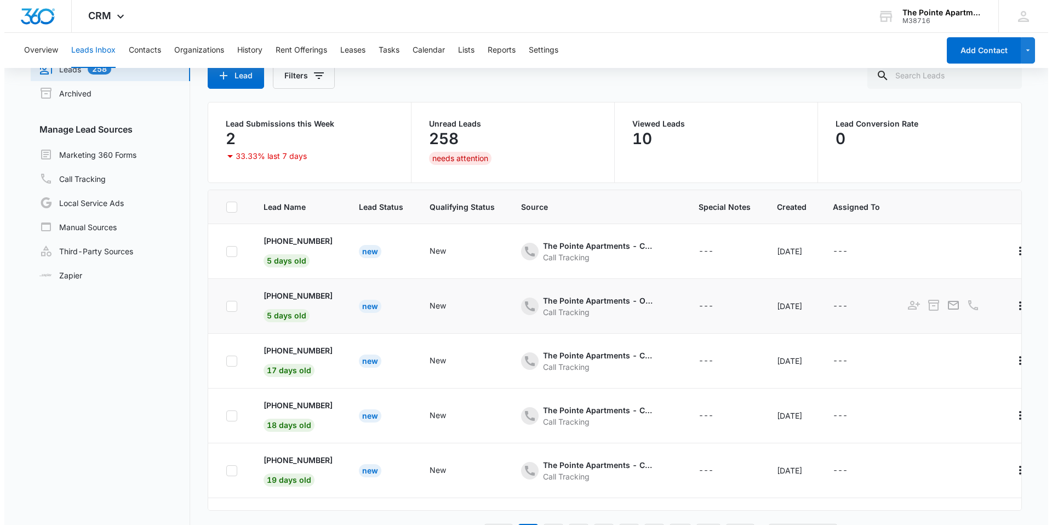
scroll to position [0, 0]
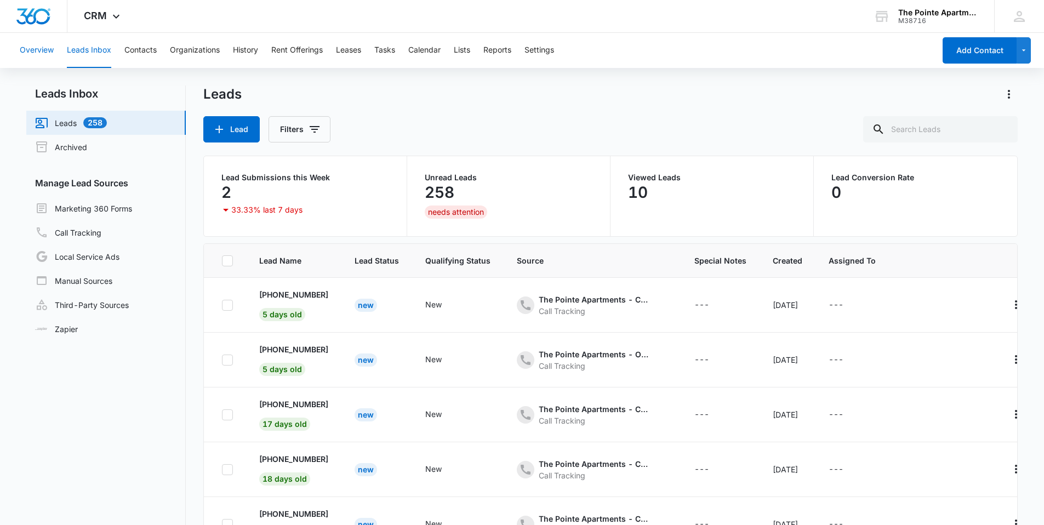
click at [36, 50] on button "Overview" at bounding box center [37, 50] width 34 height 35
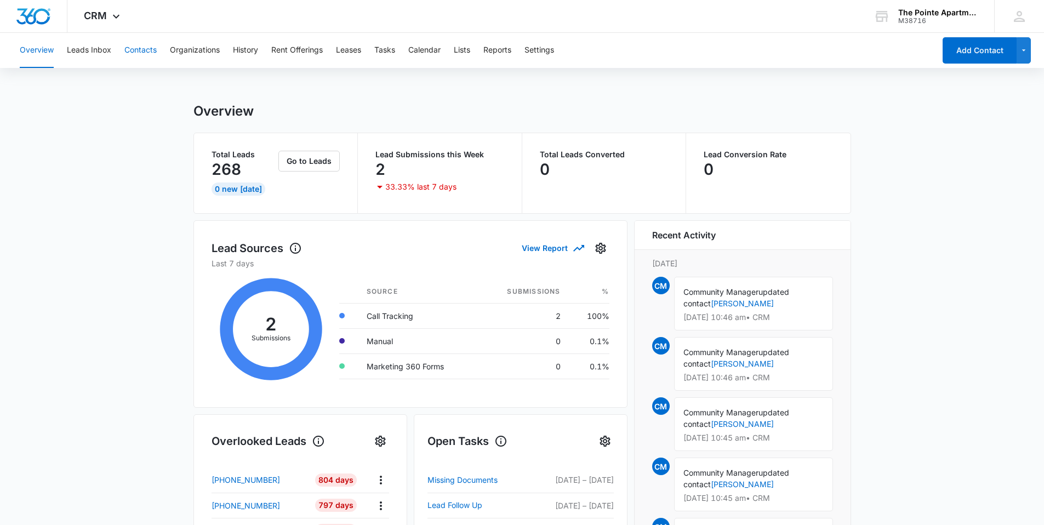
click at [138, 41] on button "Contacts" at bounding box center [140, 50] width 32 height 35
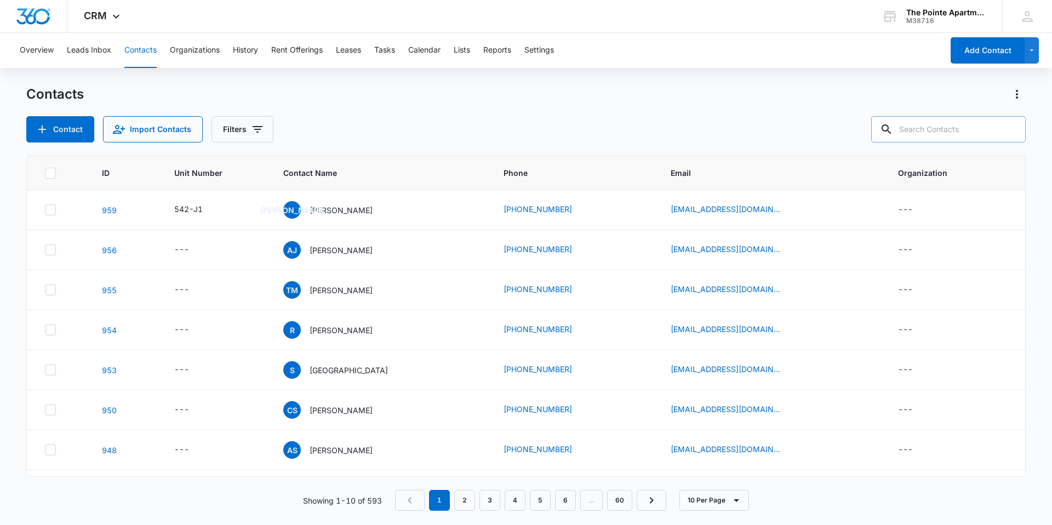
click at [942, 124] on input "text" at bounding box center [948, 129] width 154 height 26
type input "chelsie"
